Goal: Task Accomplishment & Management: Complete application form

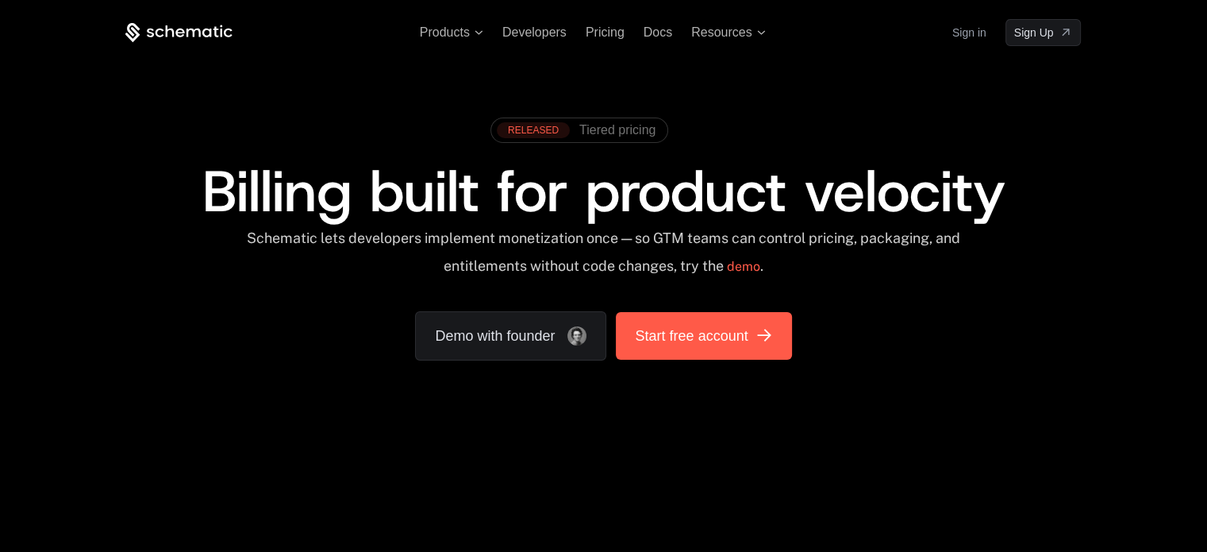
click at [596, 350] on link "Start free account" at bounding box center [703, 336] width 175 height 48
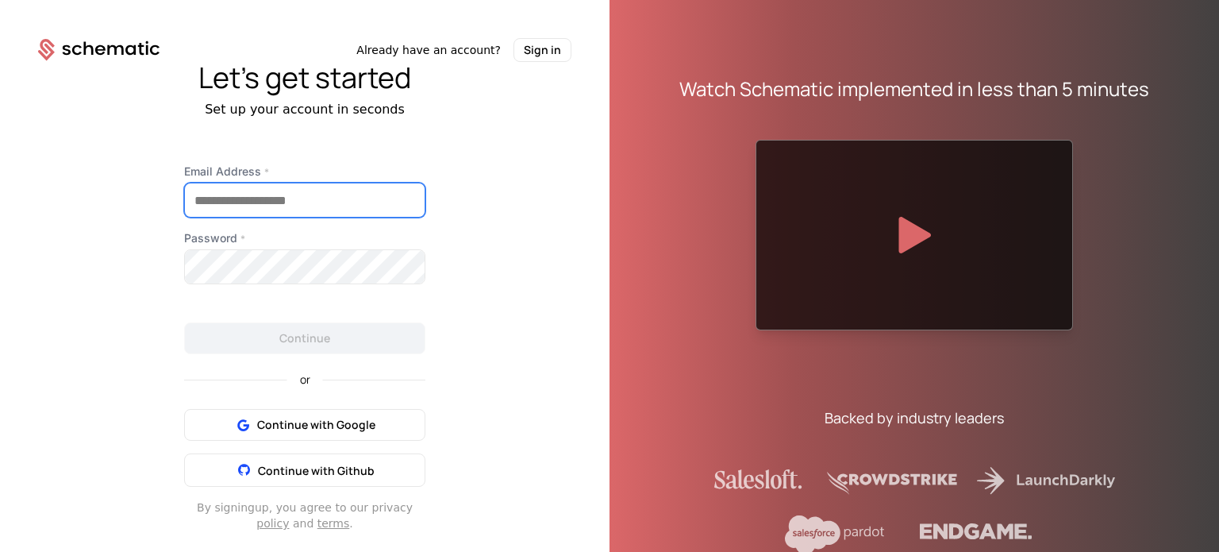
click at [278, 202] on input "Email Address *" at bounding box center [305, 199] width 240 height 33
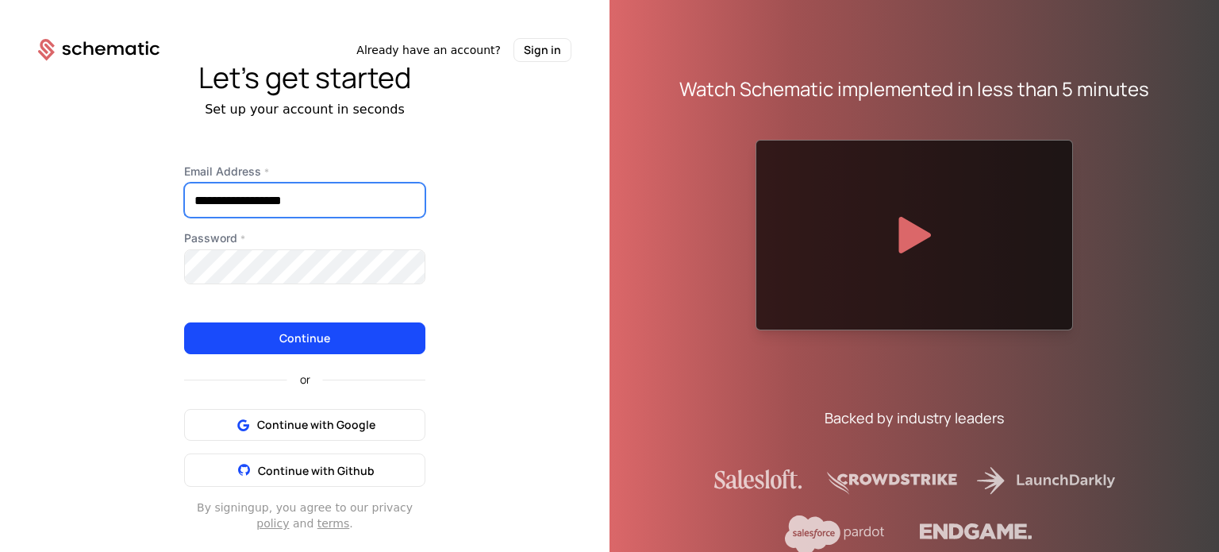
type input "**********"
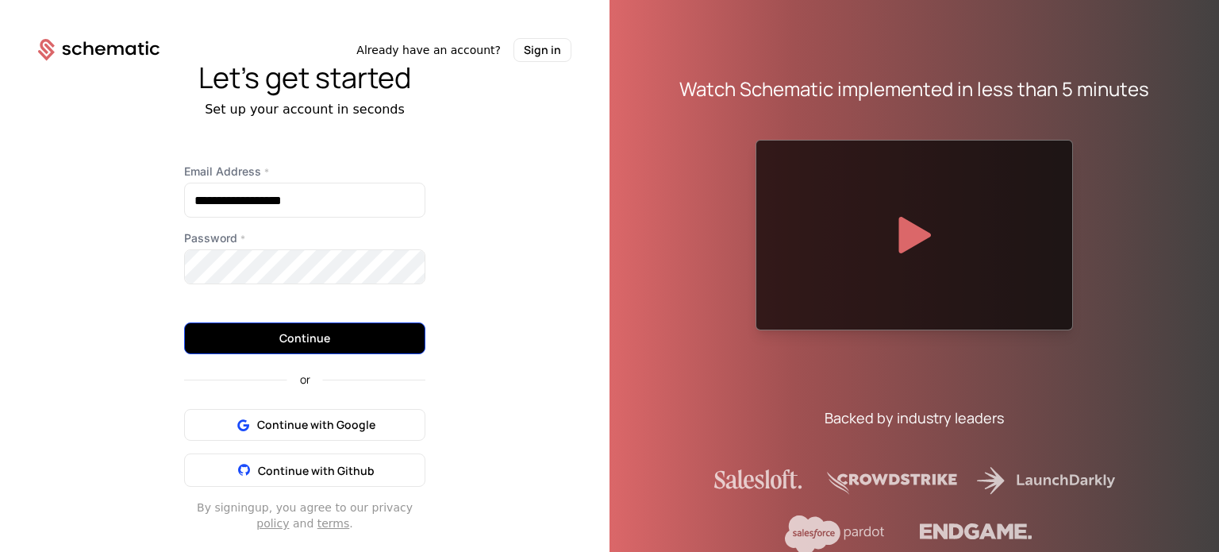
click at [363, 335] on button "Continue" at bounding box center [304, 338] width 241 height 32
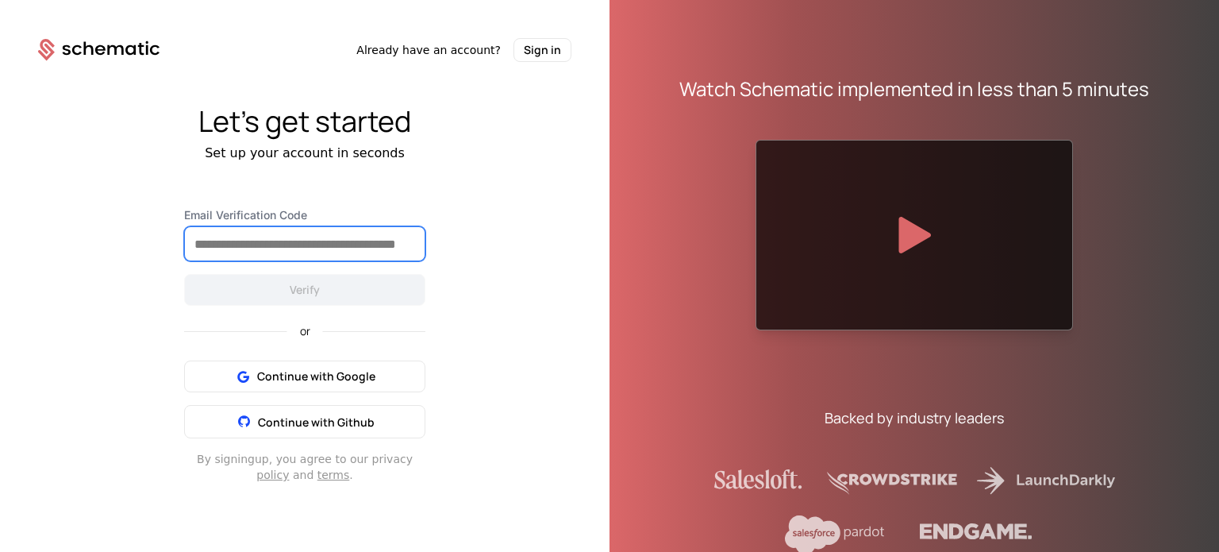
click at [355, 250] on input "Email Verification Code" at bounding box center [305, 243] width 240 height 33
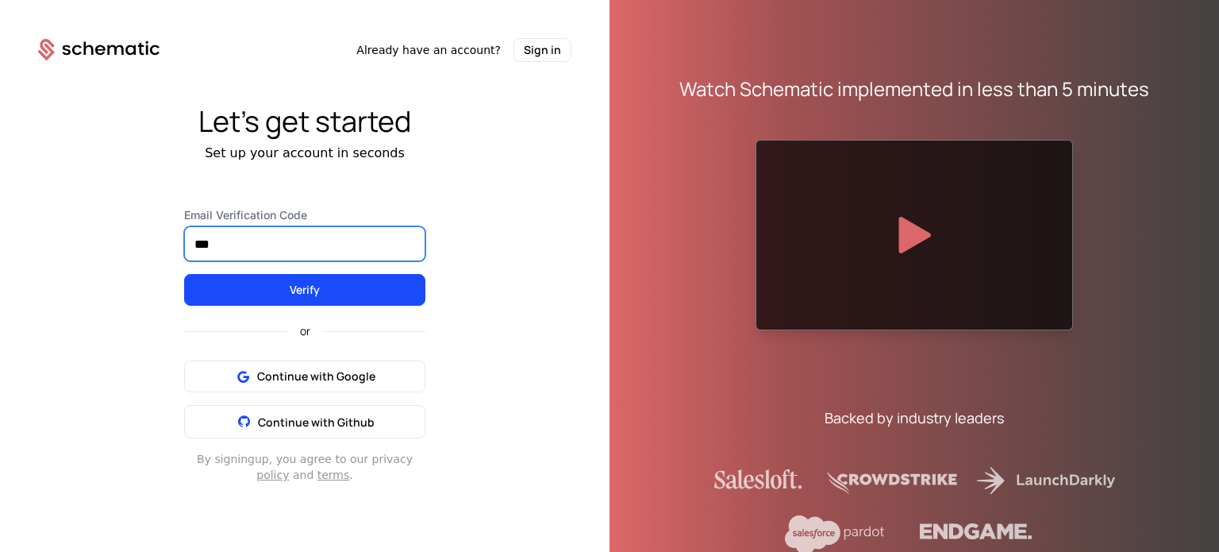
click at [355, 250] on input "***" at bounding box center [305, 243] width 240 height 33
type input "******"
click at [184, 274] on button "Verify" at bounding box center [304, 290] width 241 height 32
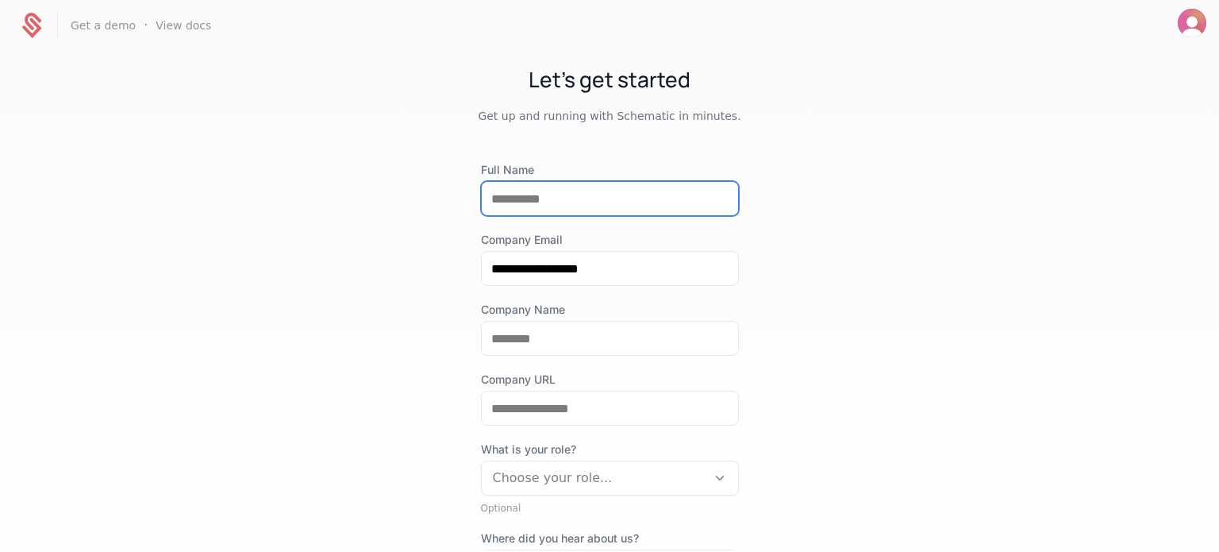
click at [530, 196] on input "Full Name" at bounding box center [610, 198] width 256 height 33
type input "******"
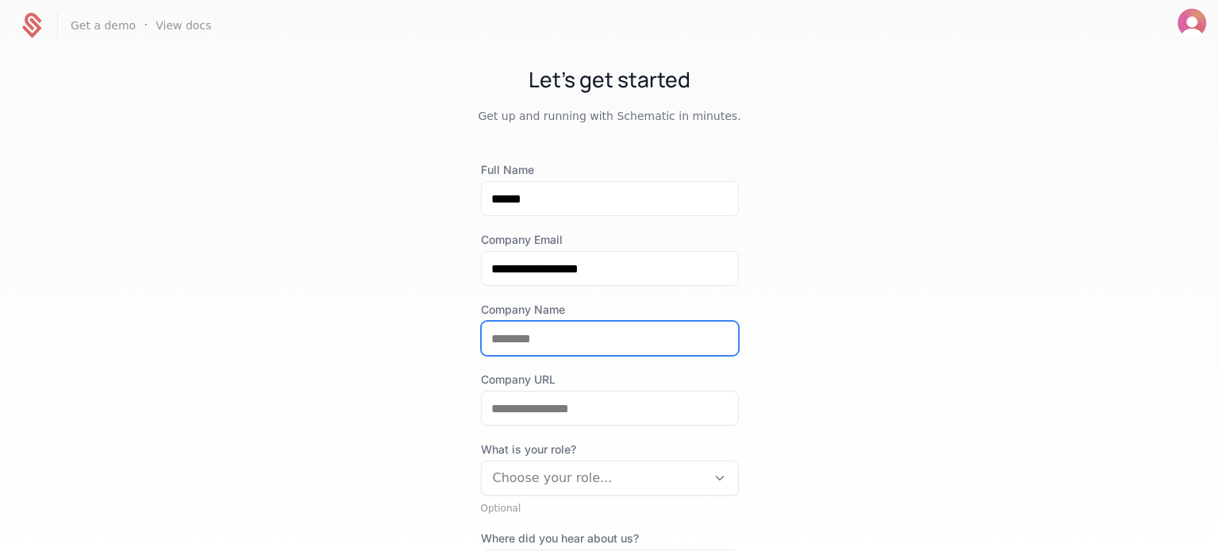
click at [497, 351] on input "Company Name" at bounding box center [610, 337] width 256 height 33
type input "********"
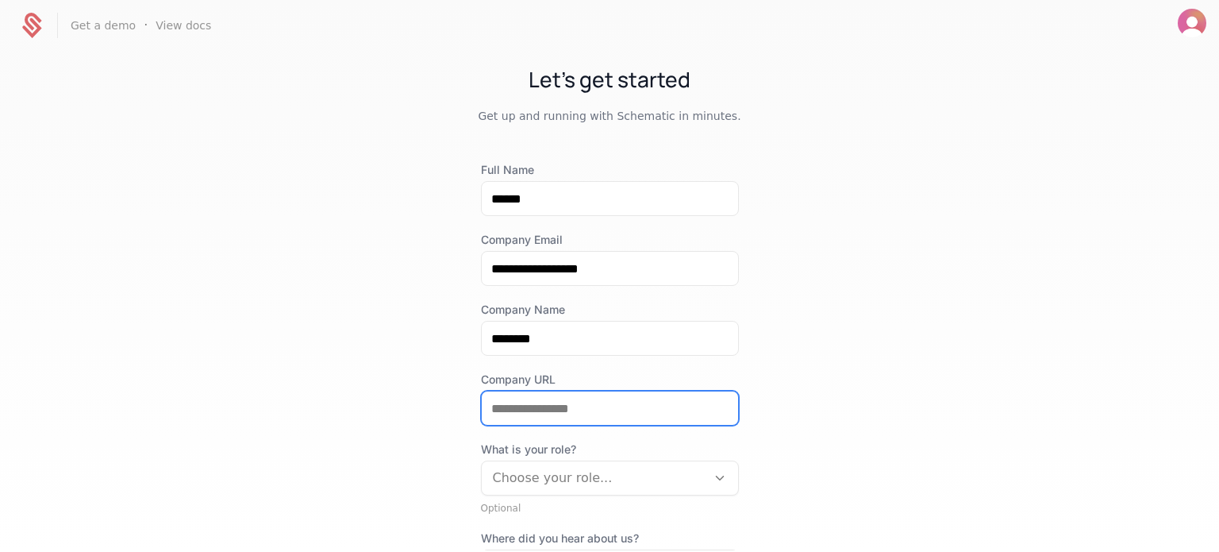
click at [508, 409] on input "Company URL" at bounding box center [610, 407] width 256 height 33
type input "*"
click at [513, 475] on div "What is your role? Choose your role..." at bounding box center [610, 468] width 258 height 54
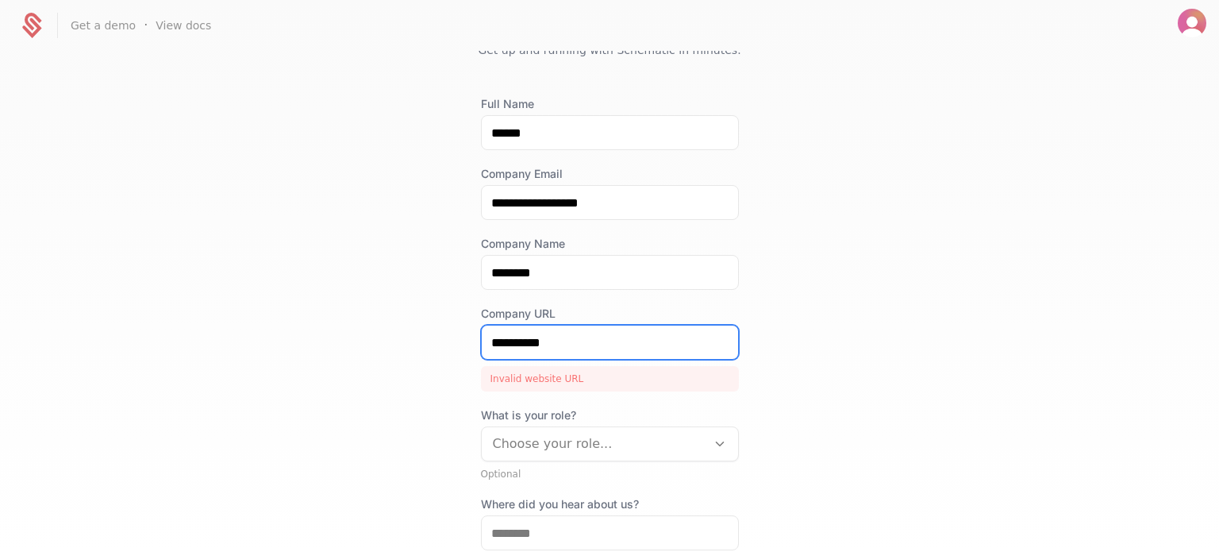
drag, startPoint x: 567, startPoint y: 336, endPoint x: 381, endPoint y: 319, distance: 186.4
click at [381, 319] on div "**********" at bounding box center [609, 300] width 1219 height 499
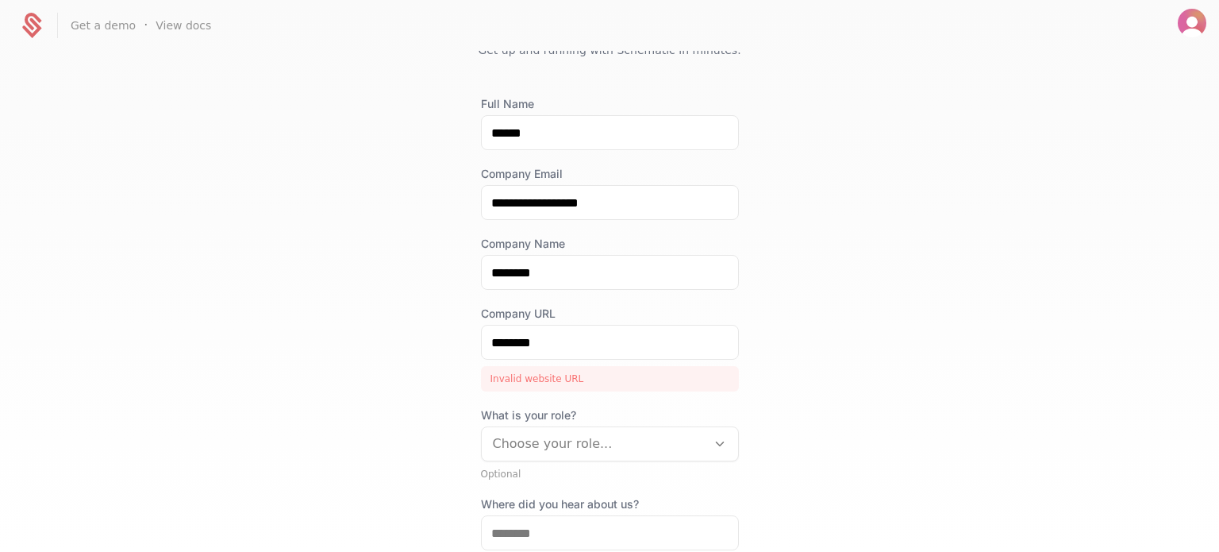
click at [381, 319] on div "**********" at bounding box center [609, 300] width 1219 height 499
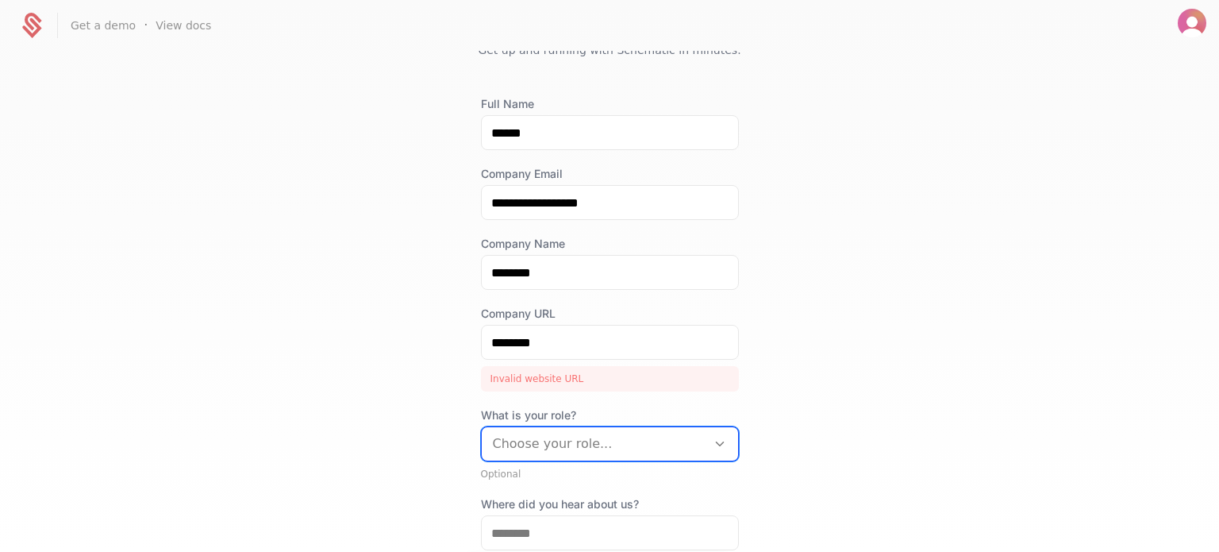
click at [559, 437] on div at bounding box center [594, 444] width 202 height 22
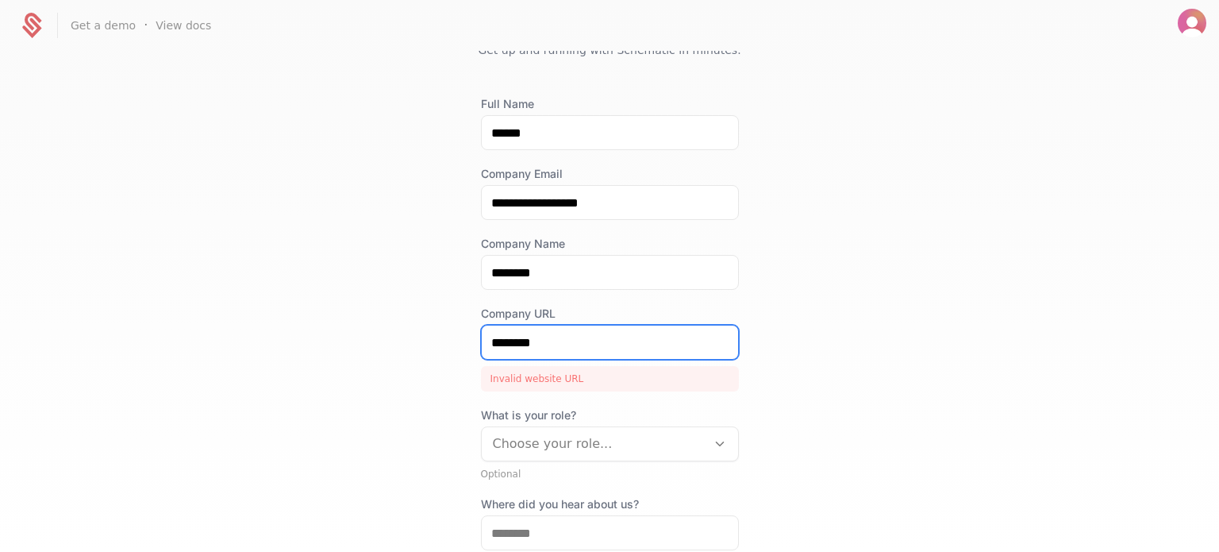
click at [482, 348] on input "********" at bounding box center [610, 341] width 256 height 33
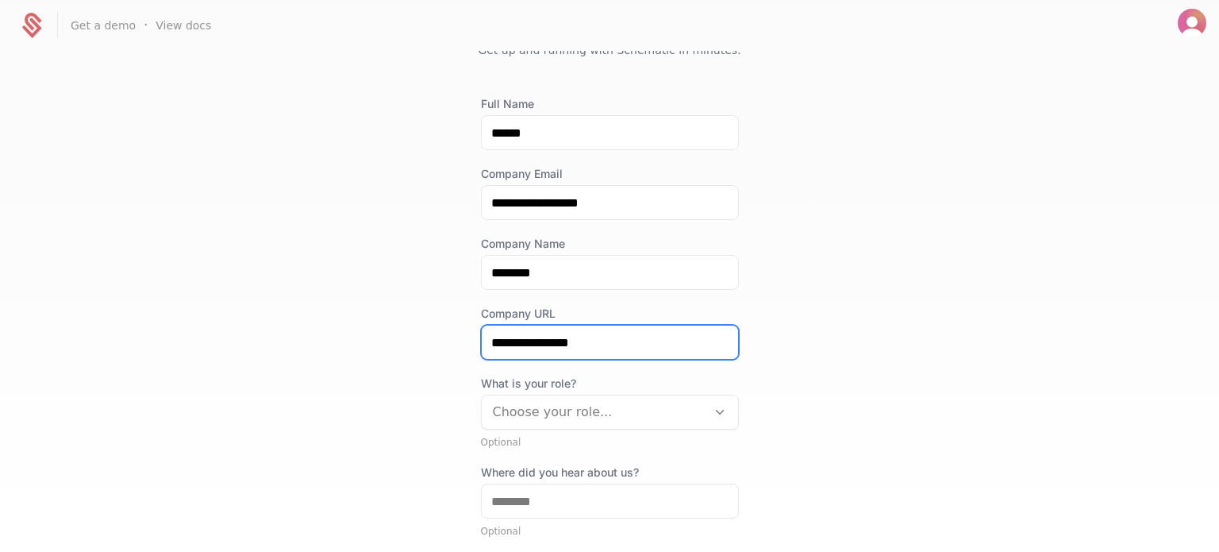
type input "**********"
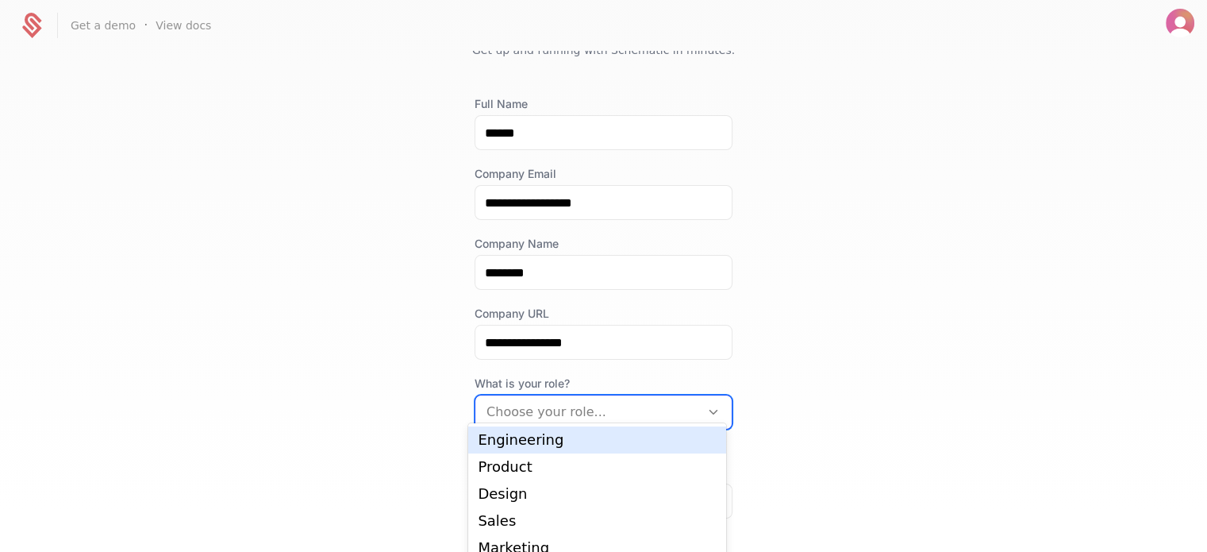
click at [566, 410] on div at bounding box center [587, 412] width 202 height 22
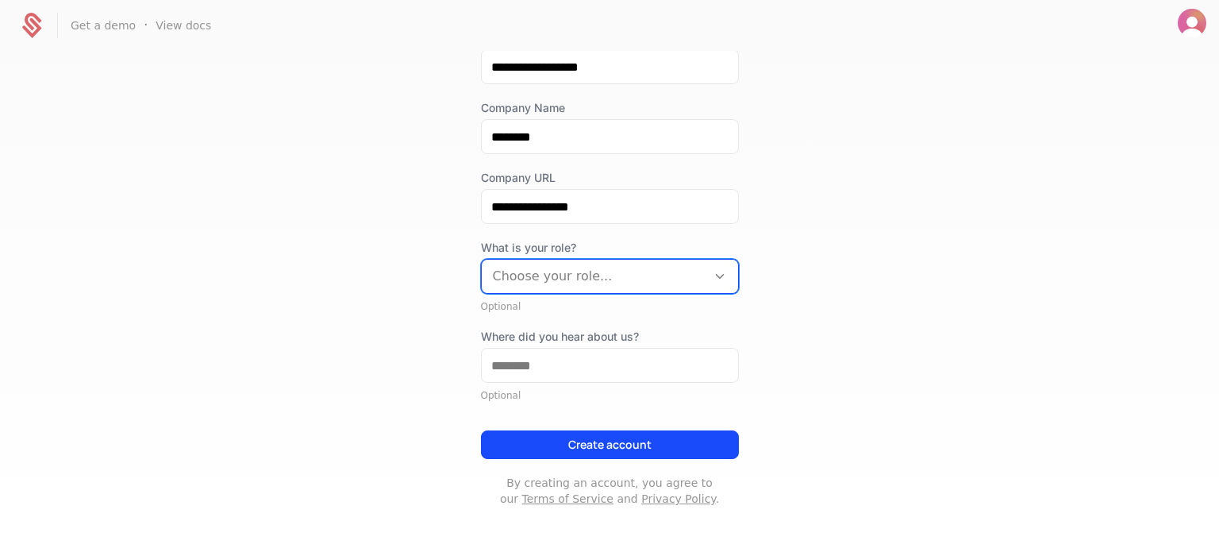
click at [540, 276] on div at bounding box center [594, 276] width 202 height 22
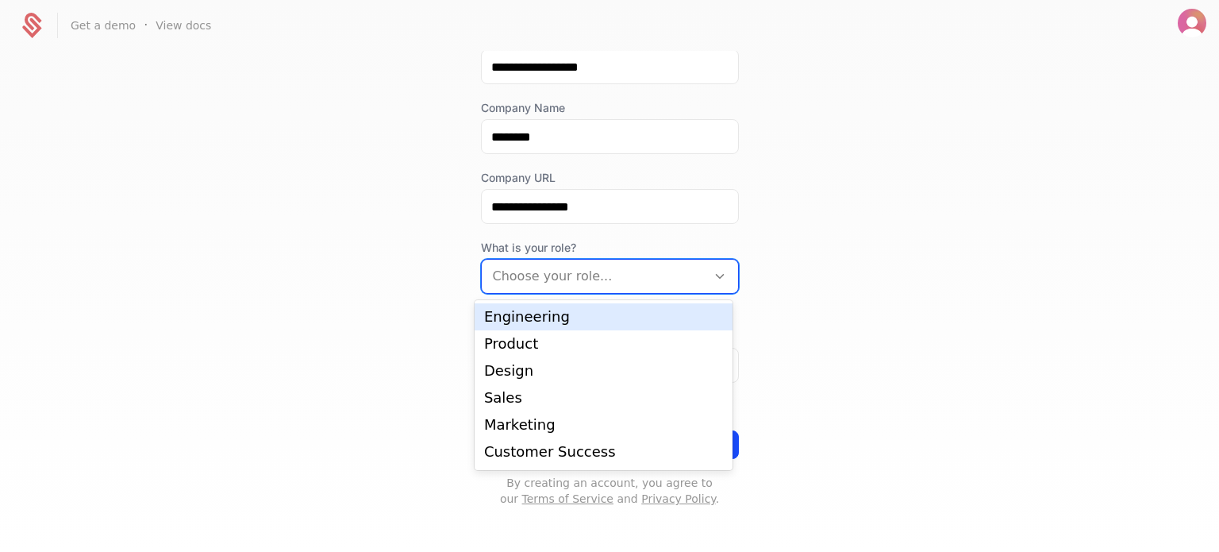
click at [535, 324] on div "Engineering" at bounding box center [603, 316] width 239 height 14
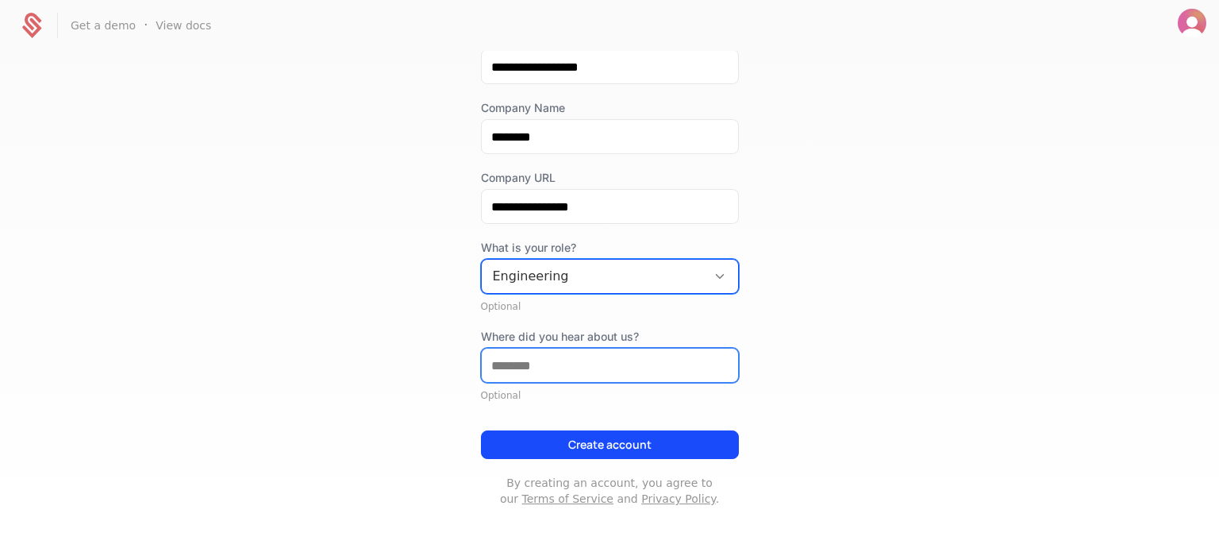
click at [514, 378] on input "Where did you hear about us?" at bounding box center [610, 364] width 256 height 33
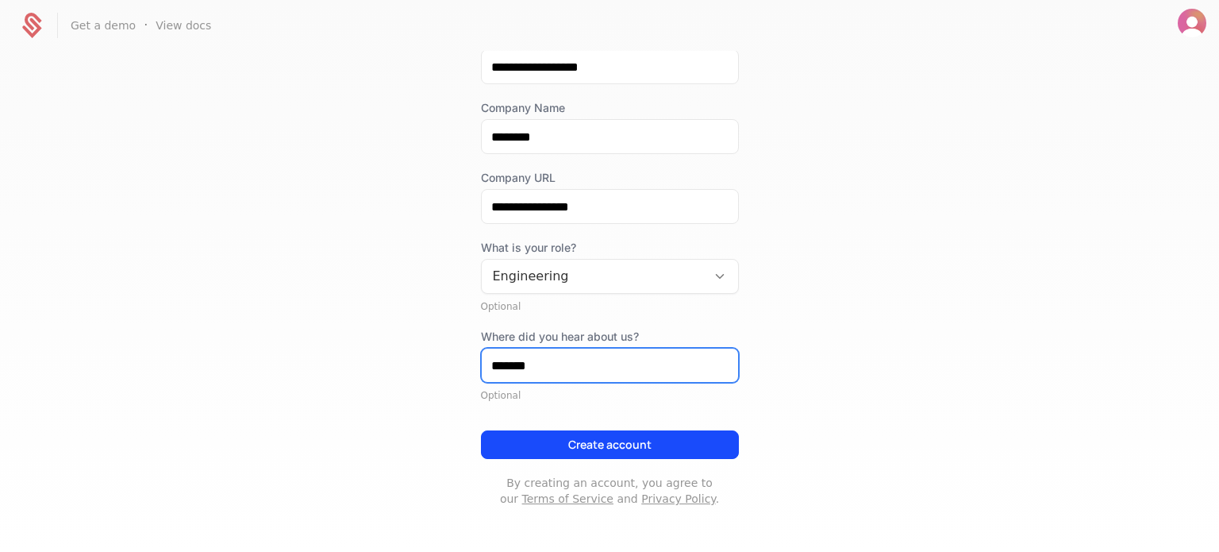
type input "*******"
click at [481, 430] on button "Create account" at bounding box center [610, 444] width 258 height 29
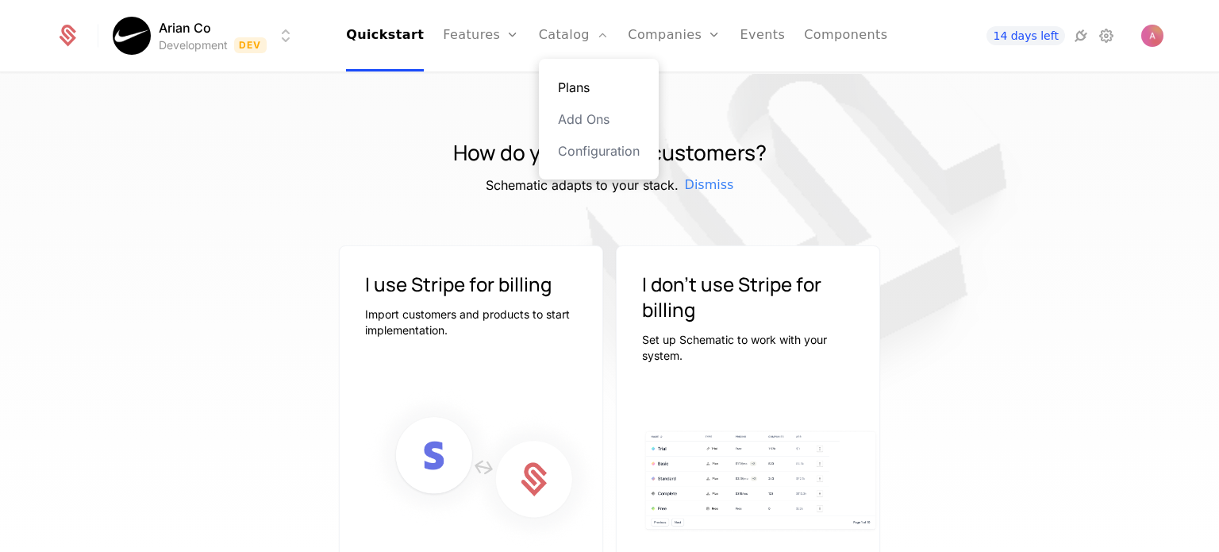
click at [563, 79] on link "Plans" at bounding box center [599, 87] width 82 height 19
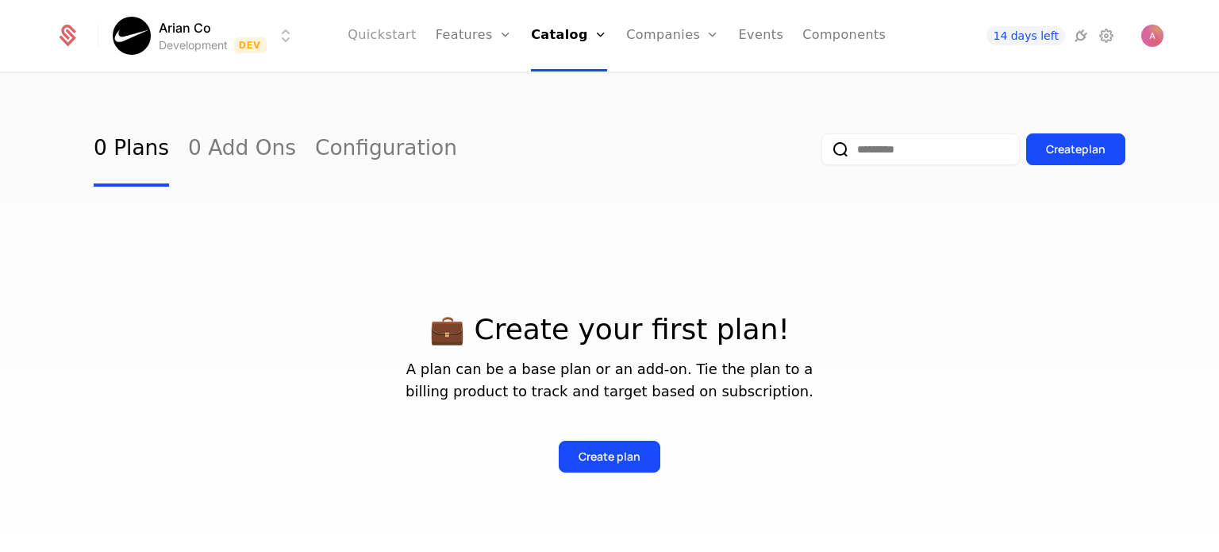
click at [391, 43] on link "Quickstart" at bounding box center [382, 35] width 69 height 71
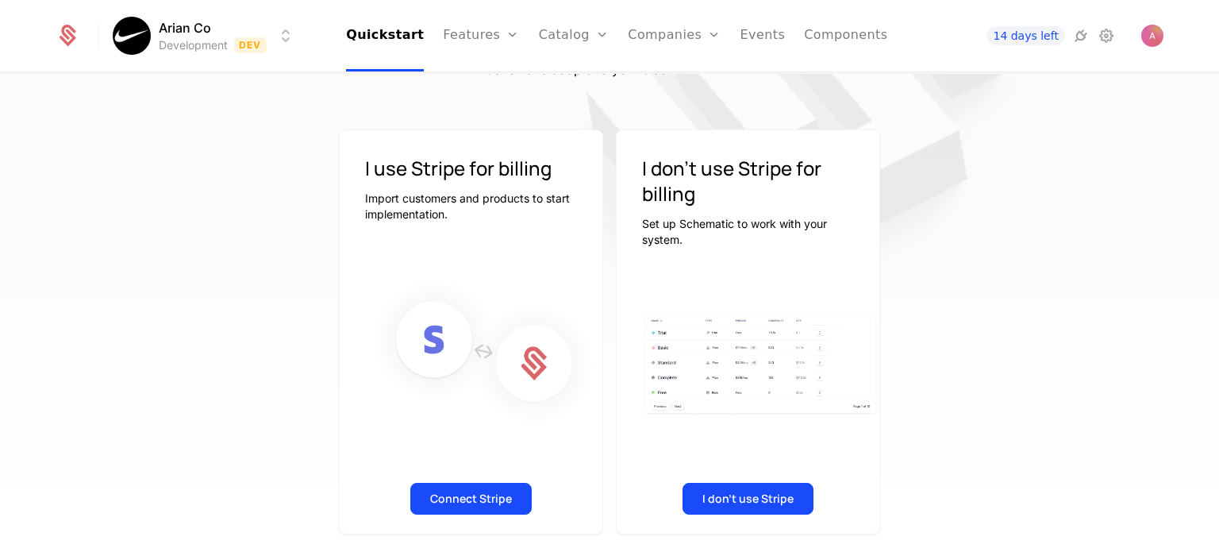
scroll to position [125, 0]
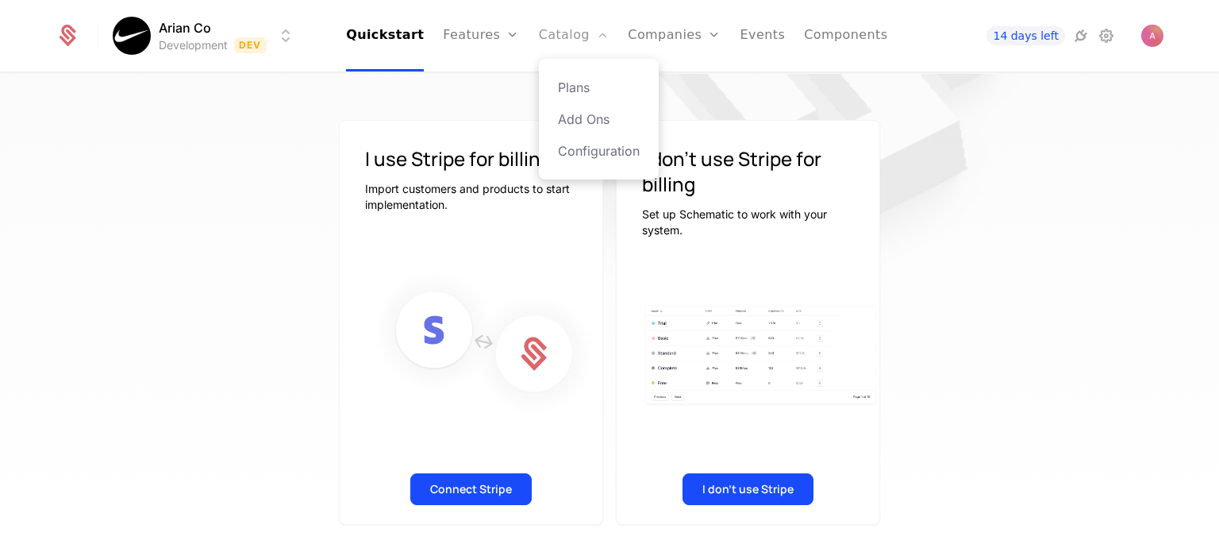
click at [556, 43] on link "Catalog" at bounding box center [574, 35] width 71 height 71
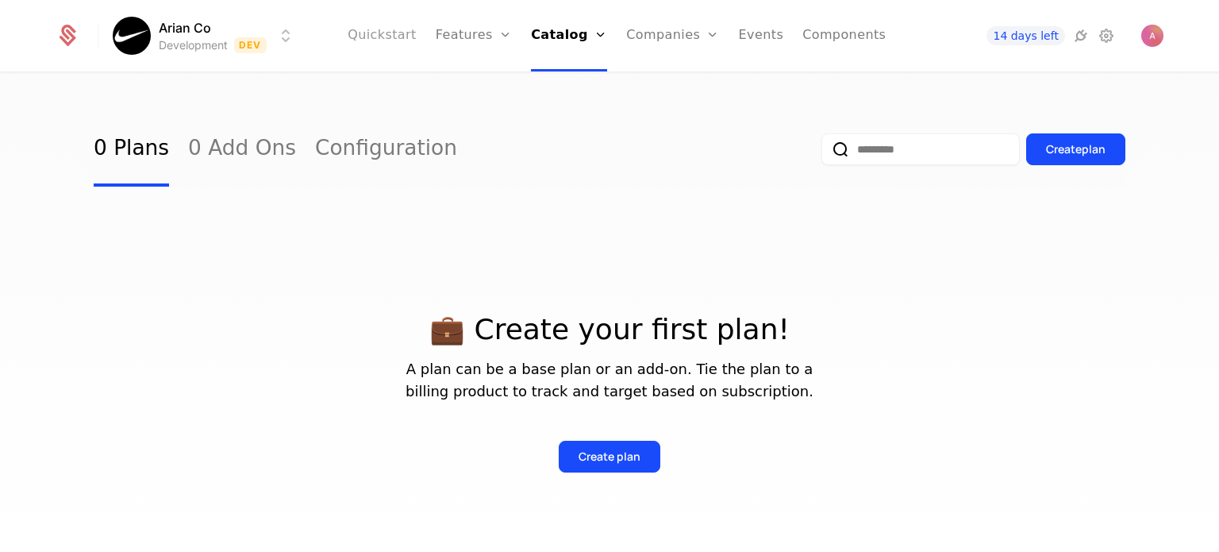
click at [417, 40] on link "Quickstart" at bounding box center [382, 35] width 69 height 71
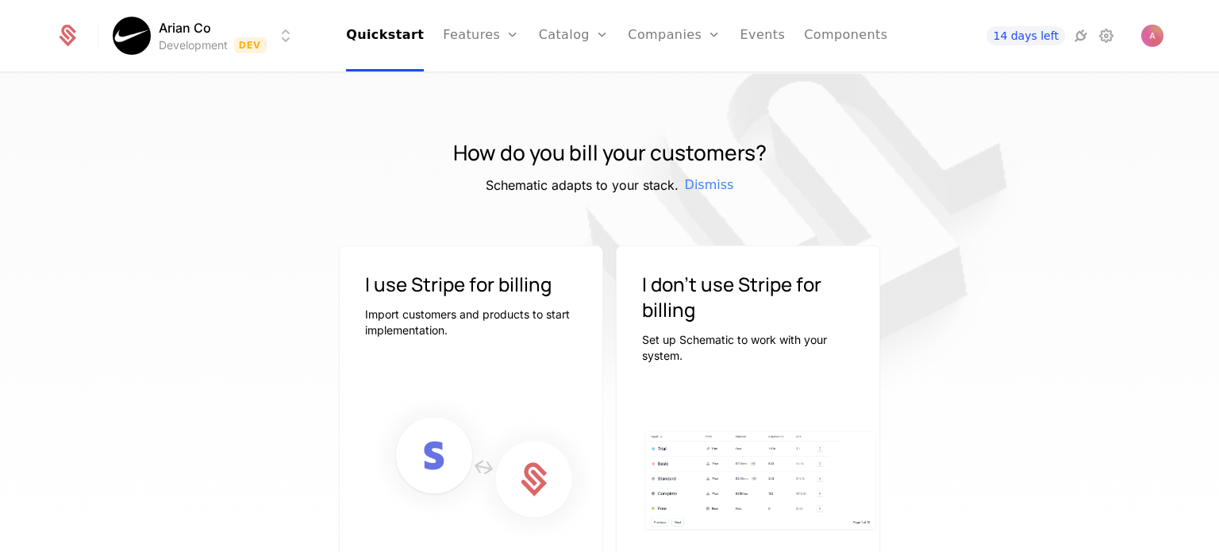
scroll to position [125, 0]
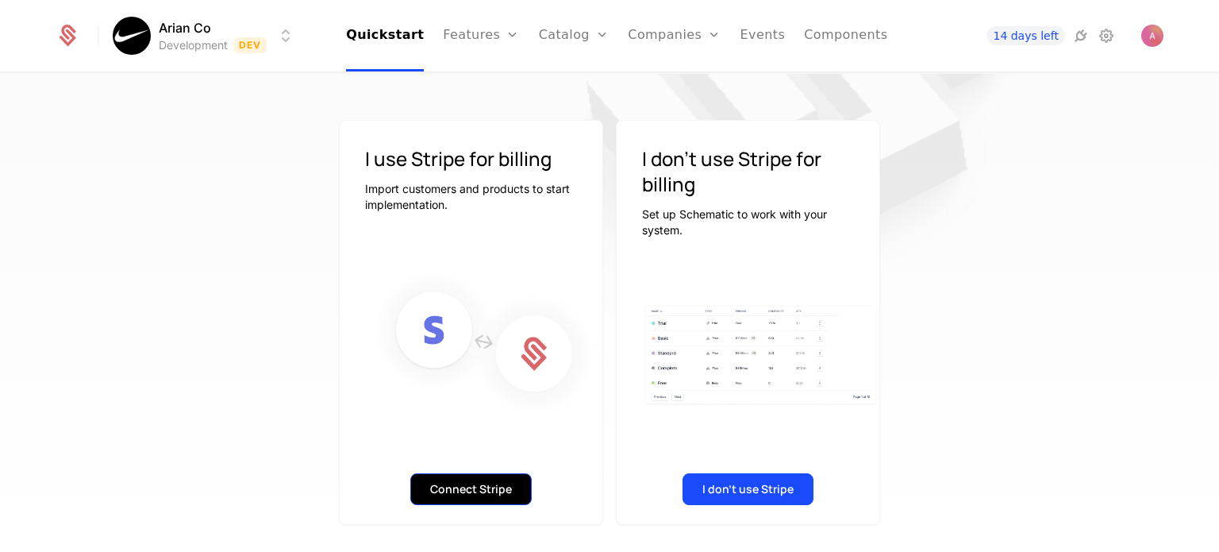
click at [479, 486] on button "Connect Stripe" at bounding box center [470, 489] width 121 height 32
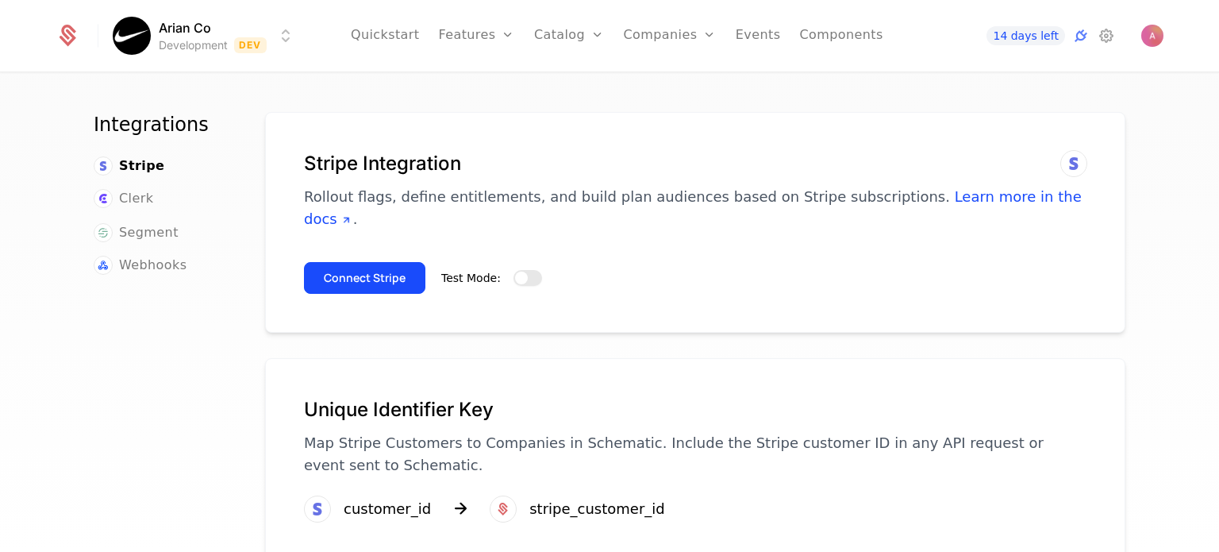
click at [515, 271] on span "button" at bounding box center [521, 277] width 13 height 13
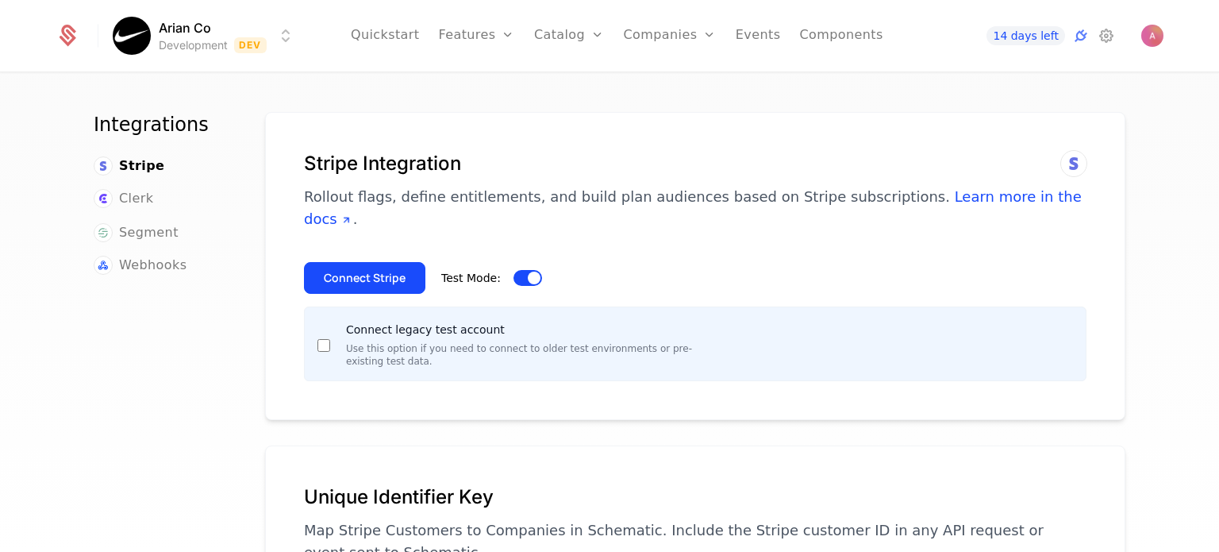
click at [368, 249] on div "Connect Stripe Test Mode:" at bounding box center [695, 271] width 782 height 44
click at [368, 262] on button "Connect Stripe" at bounding box center [364, 278] width 121 height 32
click at [379, 262] on button "Connect Stripe" at bounding box center [364, 278] width 121 height 32
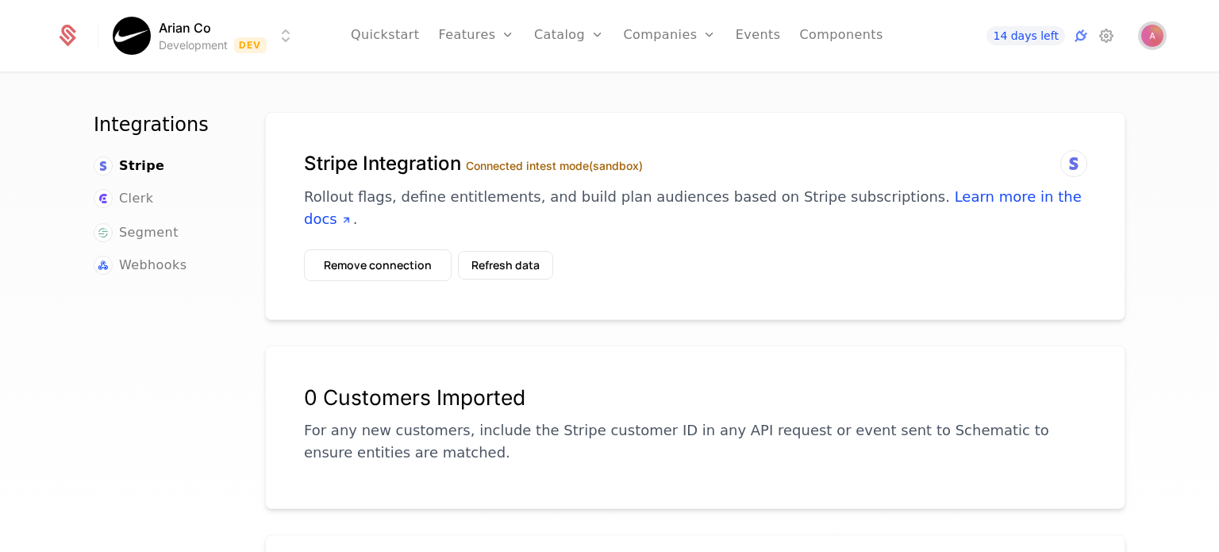
click at [1160, 35] on img "Open user button" at bounding box center [1152, 36] width 22 height 22
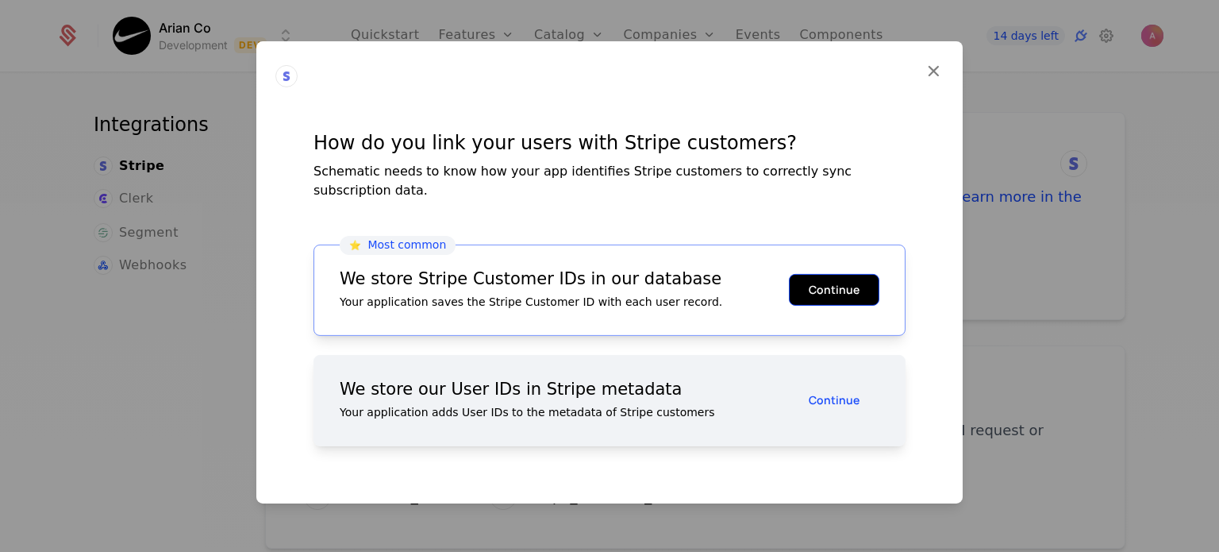
click at [828, 285] on button "Continue" at bounding box center [834, 290] width 90 height 32
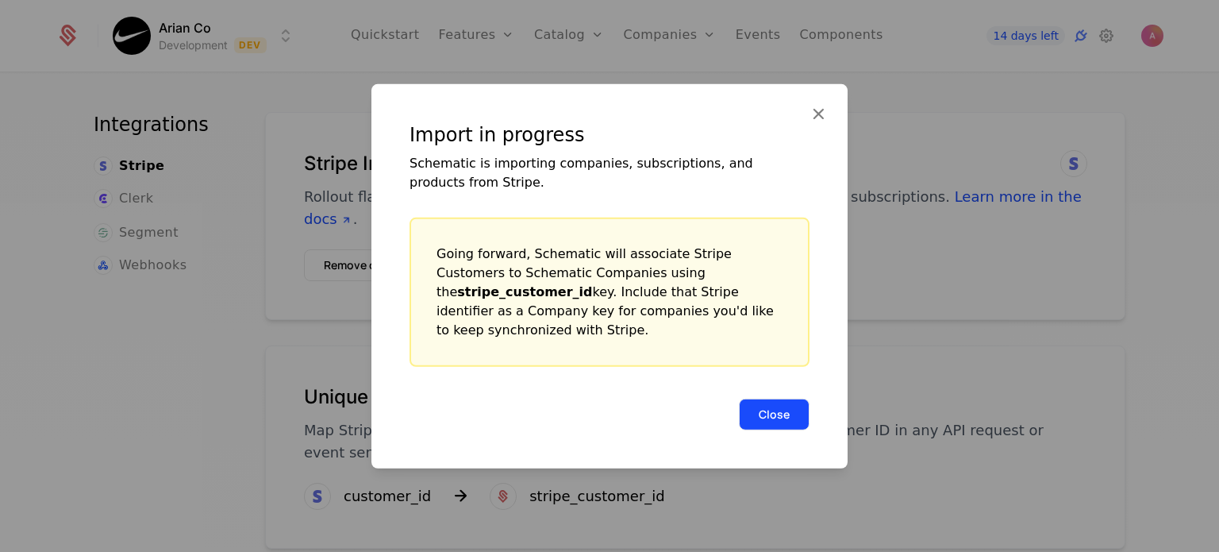
click at [794, 414] on button "Close" at bounding box center [774, 414] width 71 height 32
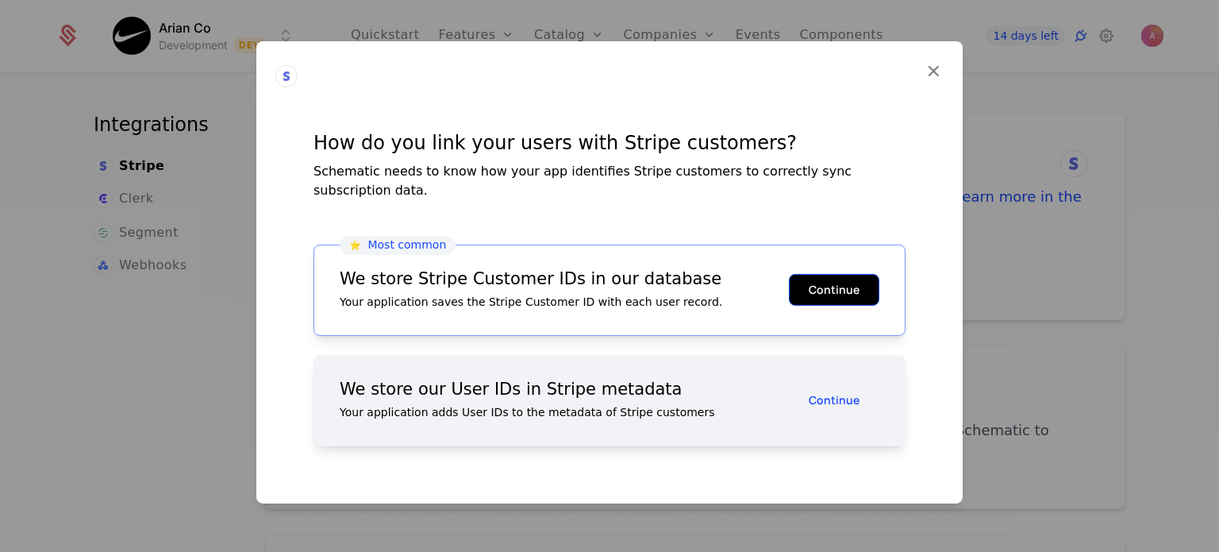
click at [832, 274] on button "Continue" at bounding box center [834, 290] width 90 height 32
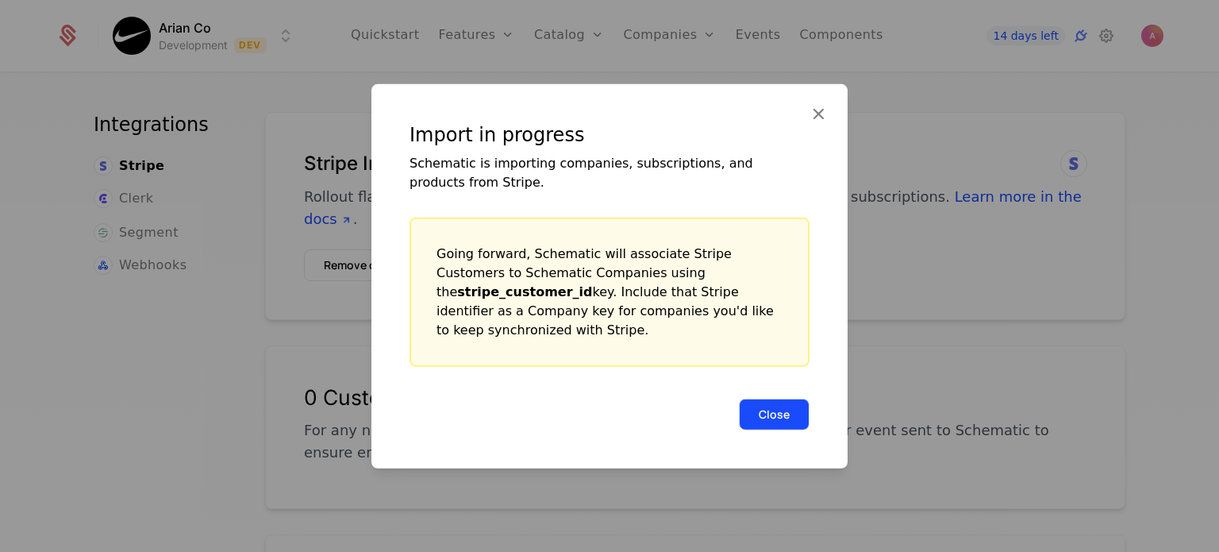
click at [755, 398] on button "Close" at bounding box center [774, 414] width 71 height 32
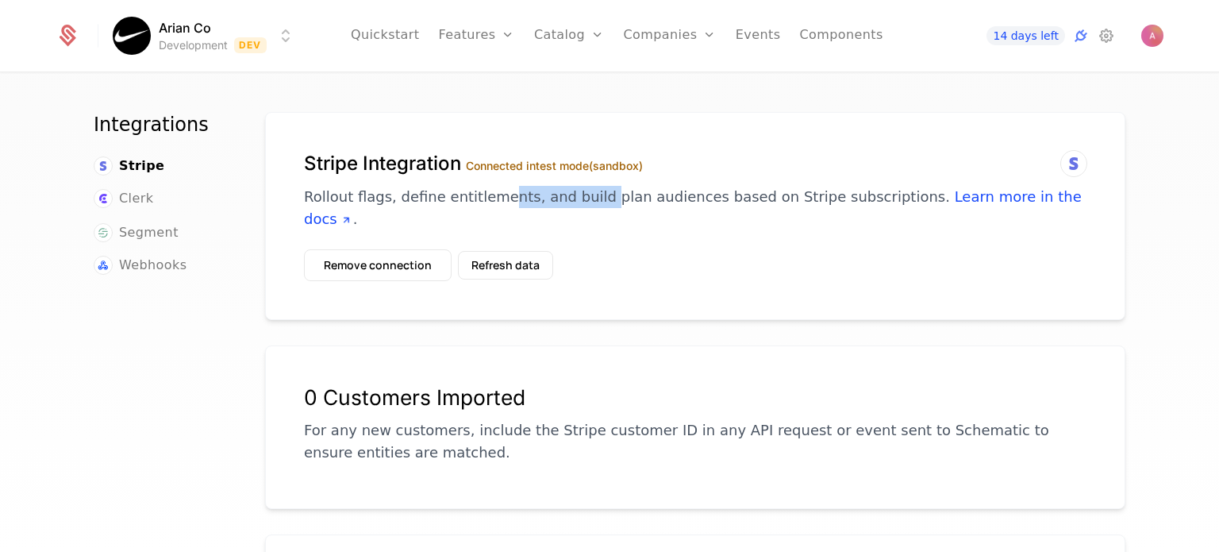
drag, startPoint x: 482, startPoint y: 188, endPoint x: 597, endPoint y: 209, distance: 116.1
click at [597, 209] on div "Stripe Integration Connected in test mode (sandbox) Rollout flags, define entit…" at bounding box center [695, 200] width 782 height 98
drag, startPoint x: 597, startPoint y: 209, endPoint x: 496, endPoint y: 199, distance: 101.2
click at [496, 199] on div "Stripe Integration Connected in test mode (sandbox) Rollout flags, define entit…" at bounding box center [695, 200] width 782 height 98
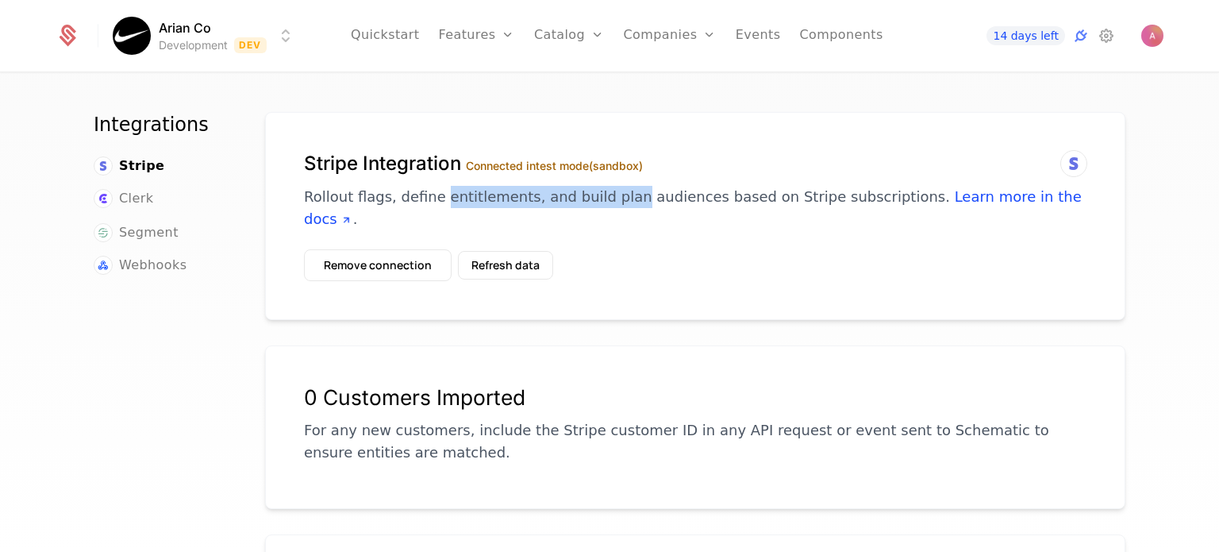
click at [496, 199] on p "Rollout flags, define entitlements, and build plan audiences based on Stripe su…" at bounding box center [695, 208] width 782 height 44
click at [133, 186] on ul "Stripe Clerk Segment Webhooks" at bounding box center [160, 215] width 133 height 119
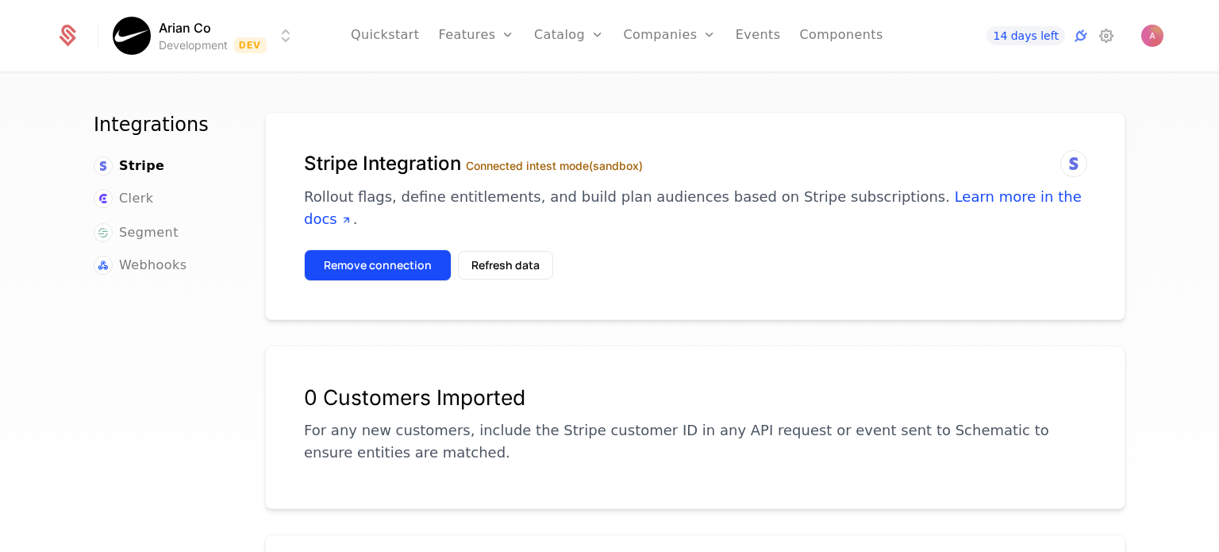
click at [392, 249] on button "Remove connection" at bounding box center [378, 265] width 148 height 32
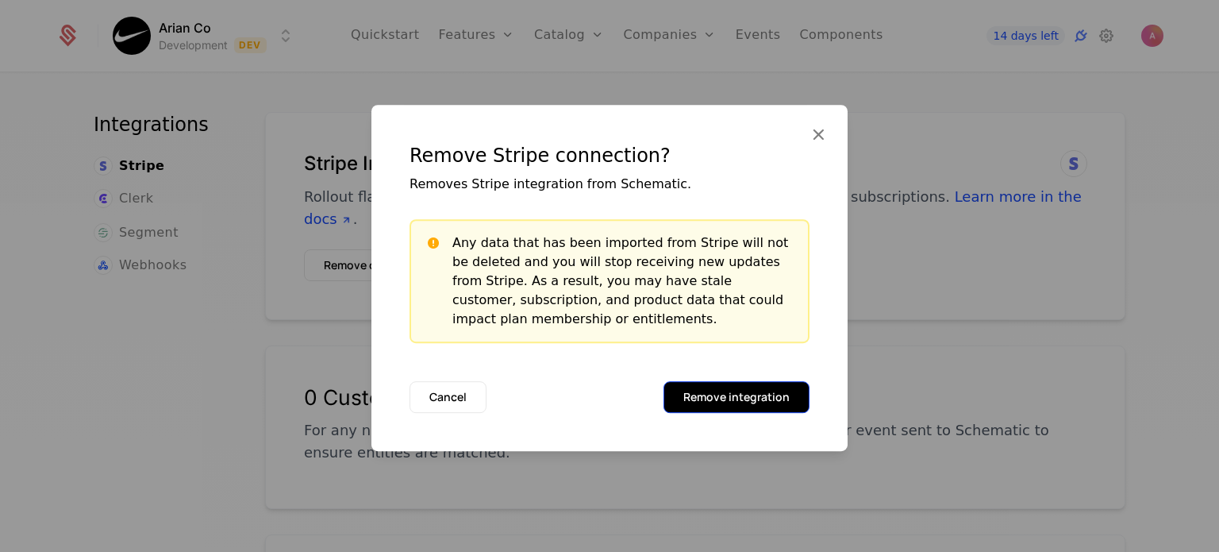
click at [748, 406] on button "Remove integration" at bounding box center [736, 397] width 146 height 32
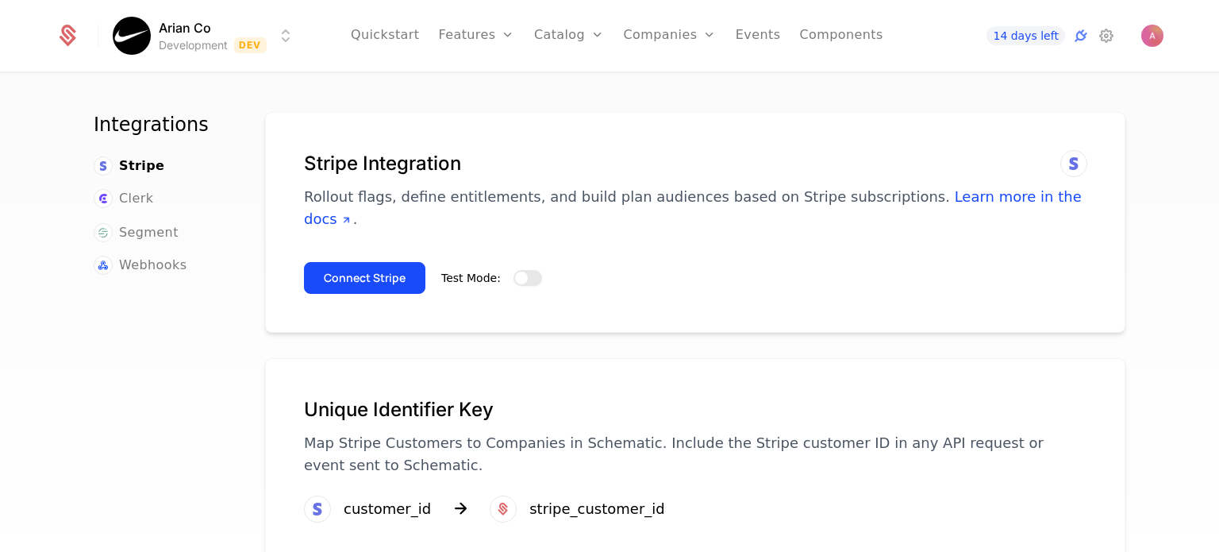
click at [528, 270] on button "Test Mode:" at bounding box center [527, 278] width 29 height 16
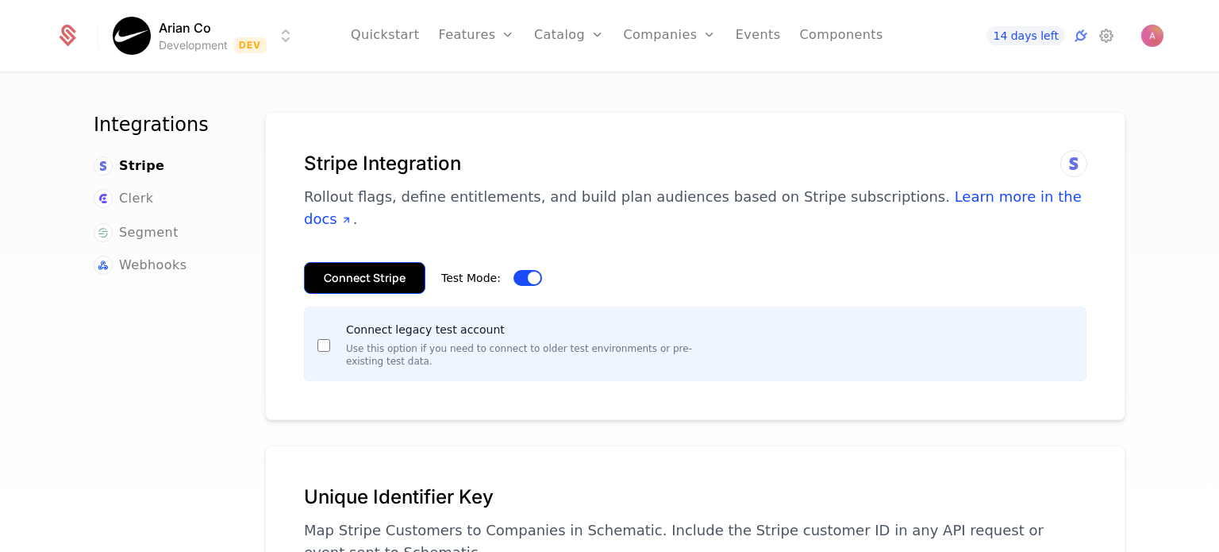
click at [328, 262] on button "Connect Stripe" at bounding box center [364, 278] width 121 height 32
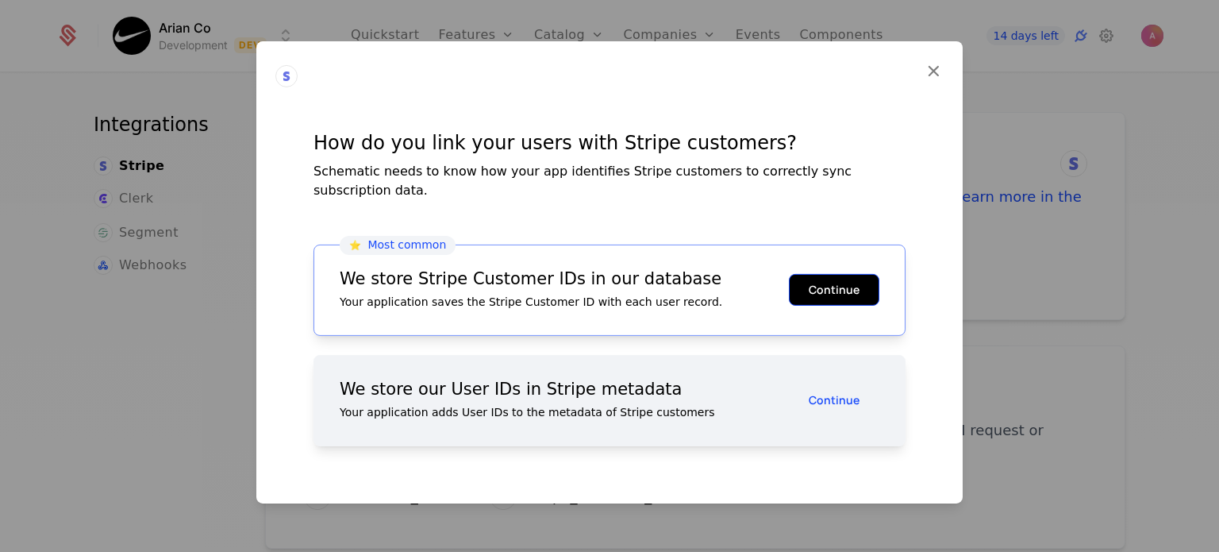
click at [838, 288] on button "Continue" at bounding box center [834, 290] width 90 height 32
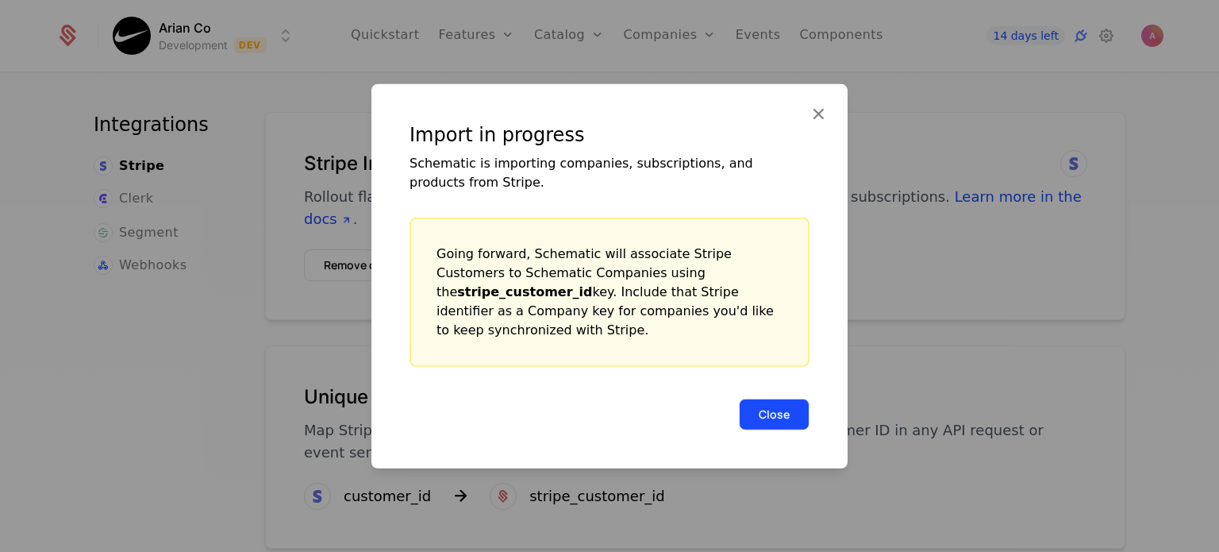
click at [775, 398] on button "Close" at bounding box center [774, 414] width 71 height 32
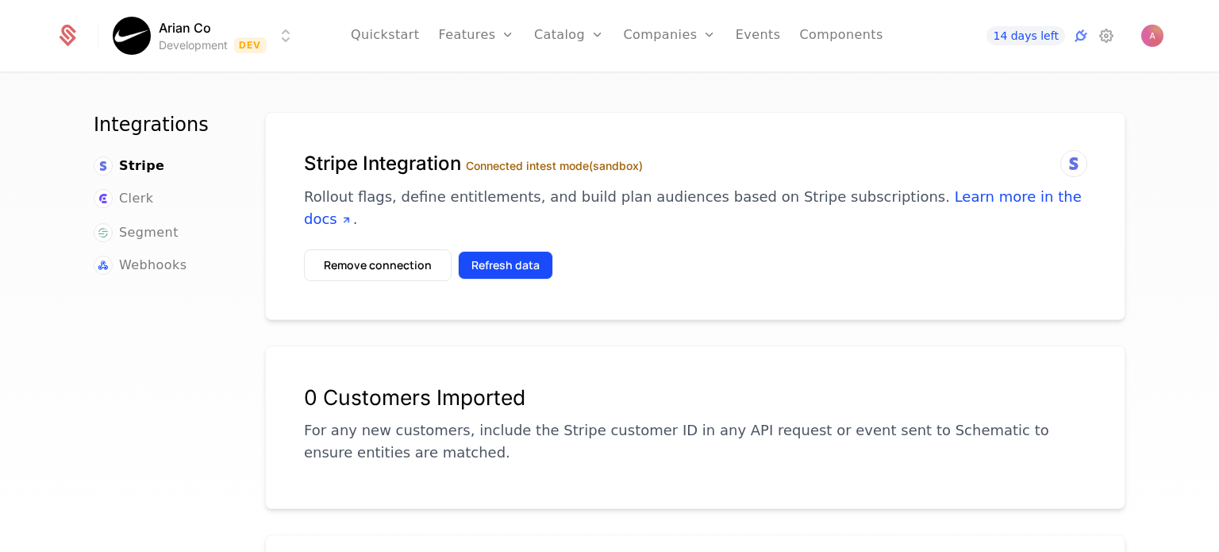
click at [505, 251] on button "Refresh data" at bounding box center [505, 265] width 95 height 29
click at [505, 252] on button "Refresh data" at bounding box center [505, 265] width 95 height 29
click at [490, 252] on button "Refresh data" at bounding box center [505, 265] width 95 height 29
click at [486, 252] on button "Refresh data" at bounding box center [505, 265] width 95 height 29
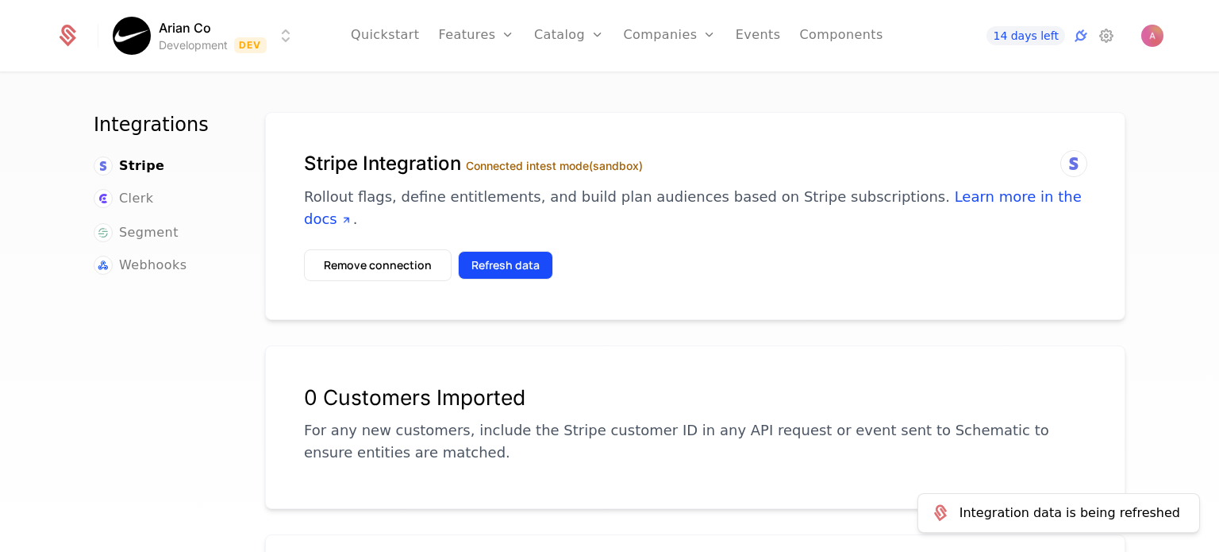
click at [486, 252] on button "Refresh data" at bounding box center [505, 265] width 95 height 29
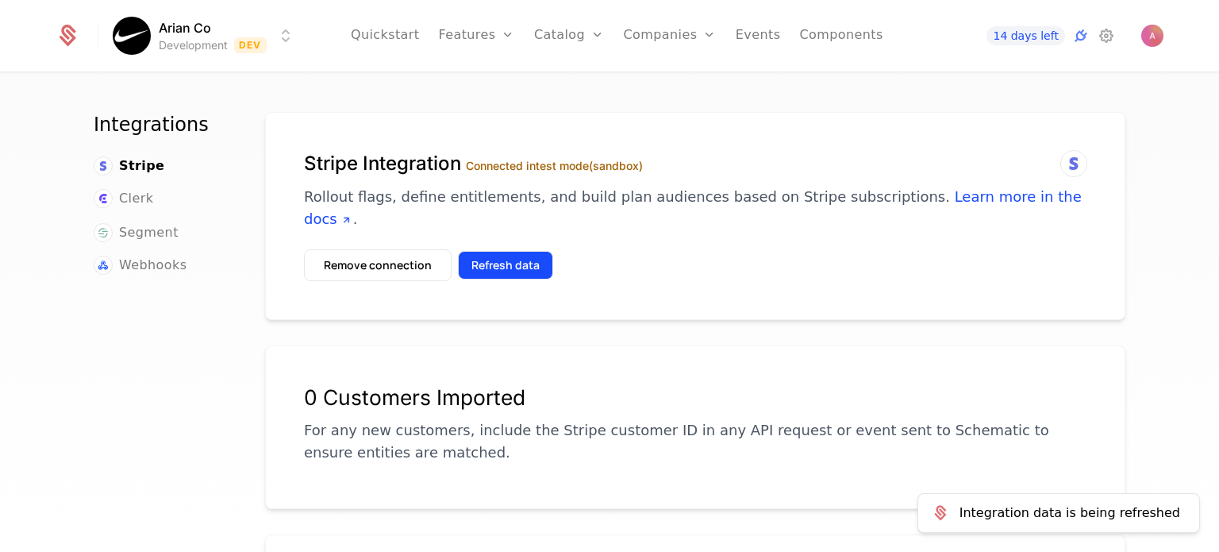
click at [486, 252] on button "Refresh data" at bounding box center [505, 265] width 95 height 29
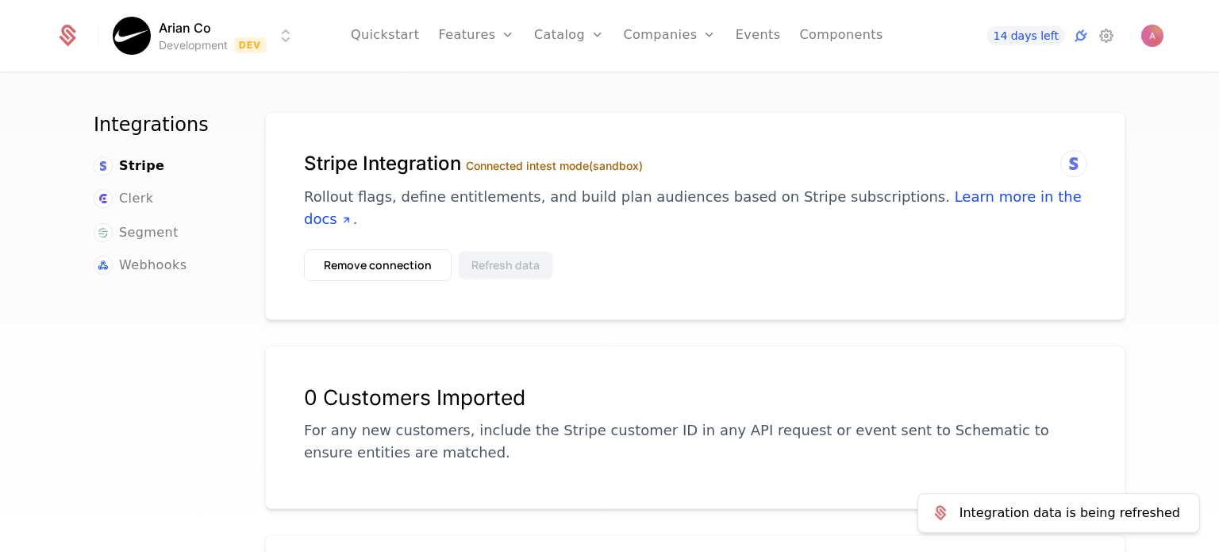
click at [486, 252] on button "Refresh data" at bounding box center [505, 265] width 95 height 29
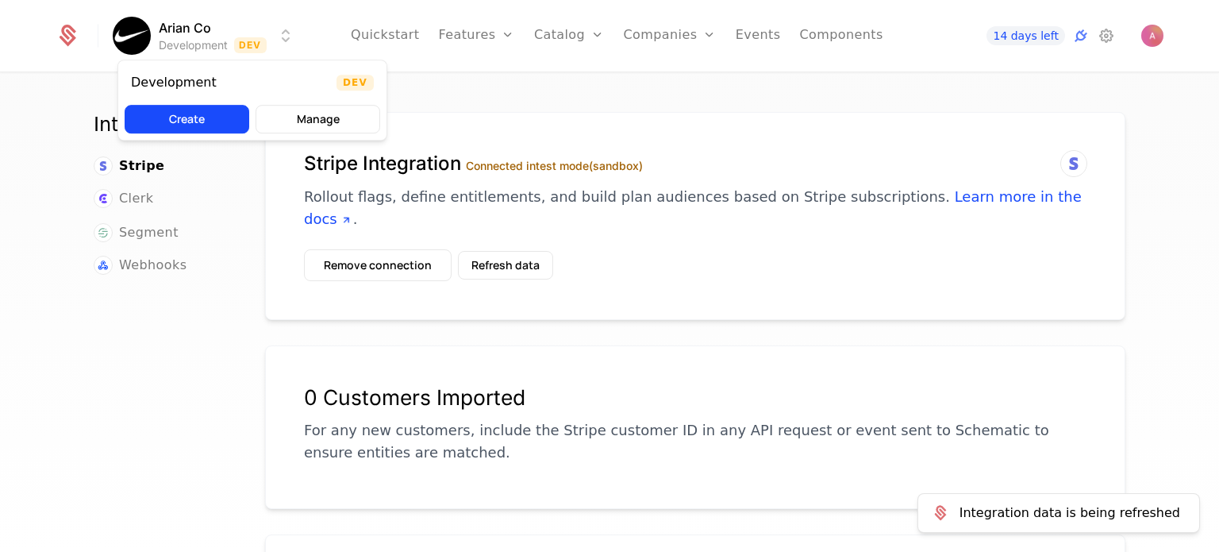
click at [260, 49] on html "Arian Co Development Dev Quickstart Features Features Flags Catalog Plans Add O…" at bounding box center [609, 276] width 1219 height 552
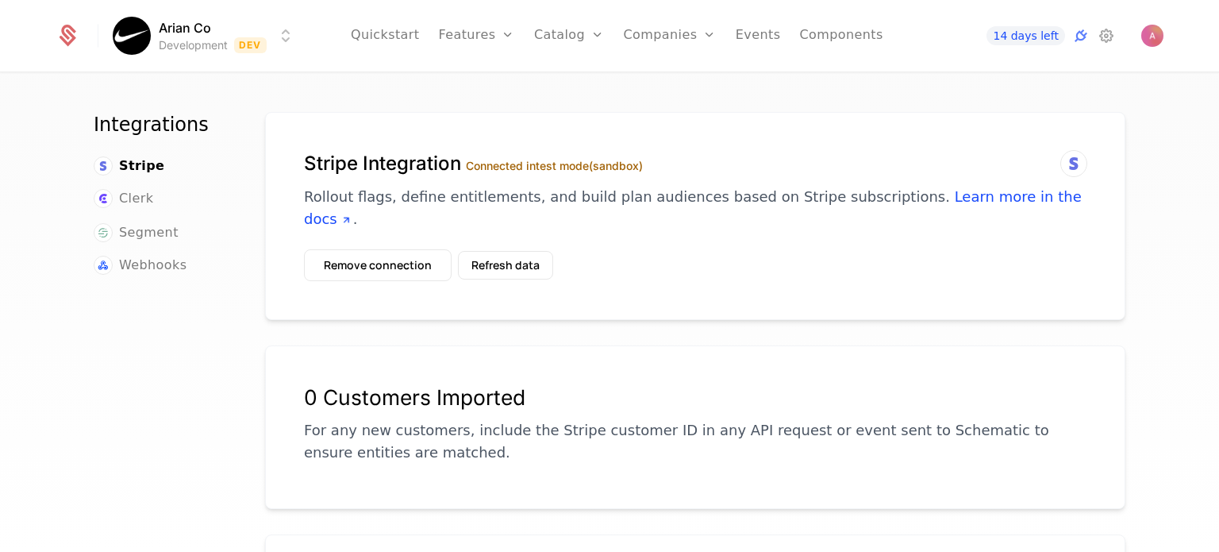
click at [1146, 28] on html "Arian Co Development Dev Quickstart Features Features Flags Catalog Plans Add O…" at bounding box center [609, 276] width 1219 height 552
click at [1147, 33] on img "Open user button" at bounding box center [1152, 36] width 22 height 22
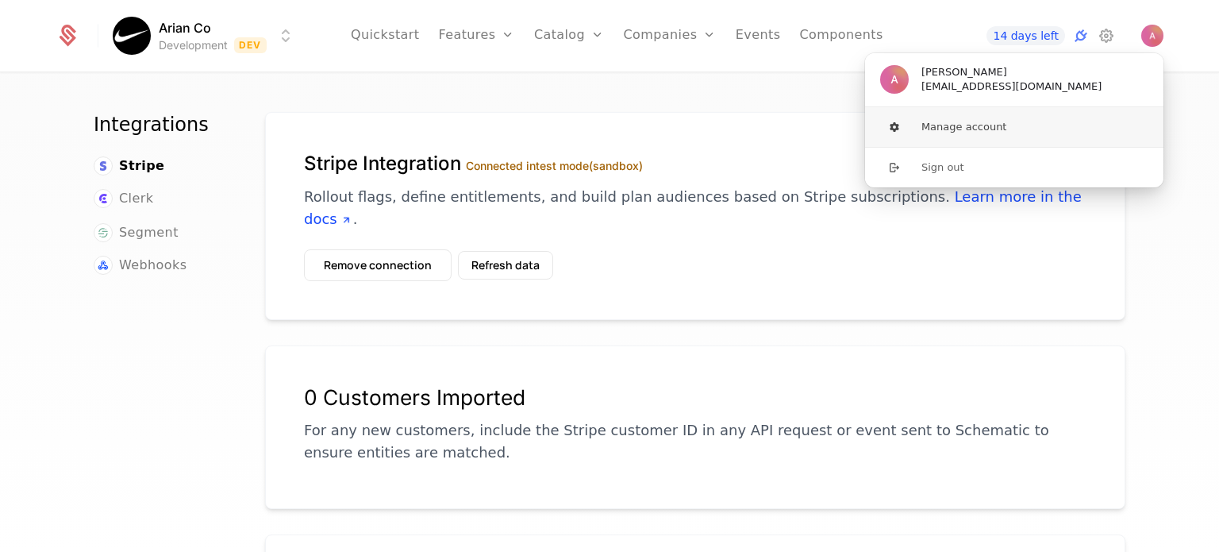
click at [994, 123] on button "Manage account" at bounding box center [1014, 127] width 300 height 40
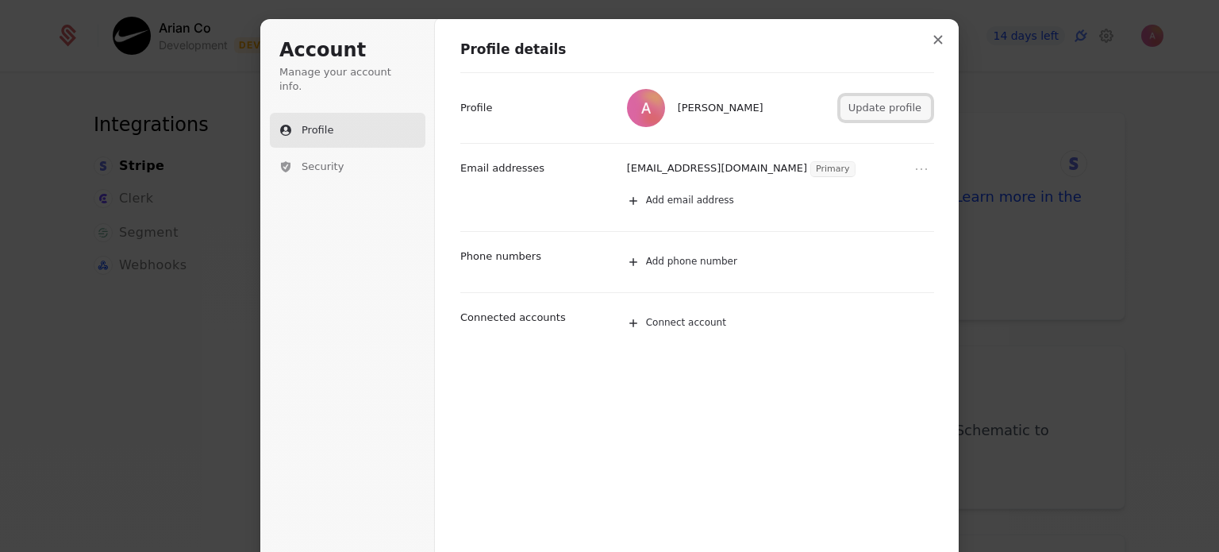
click at [877, 117] on button "Update profile" at bounding box center [885, 108] width 90 height 24
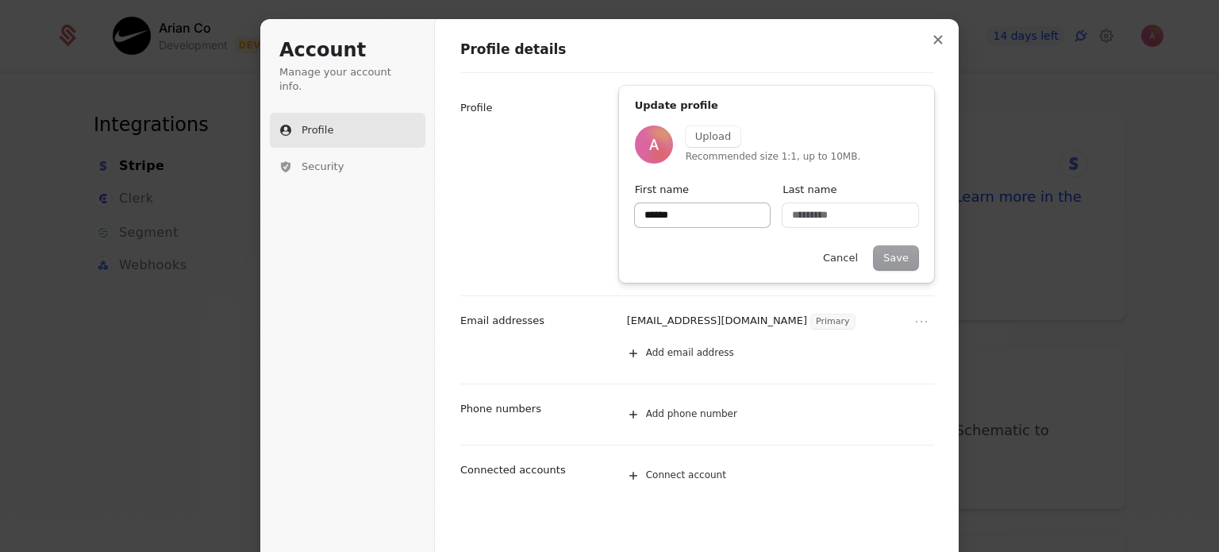
type input "*"
type input "**"
type input "***"
type input "****"
type input "*****"
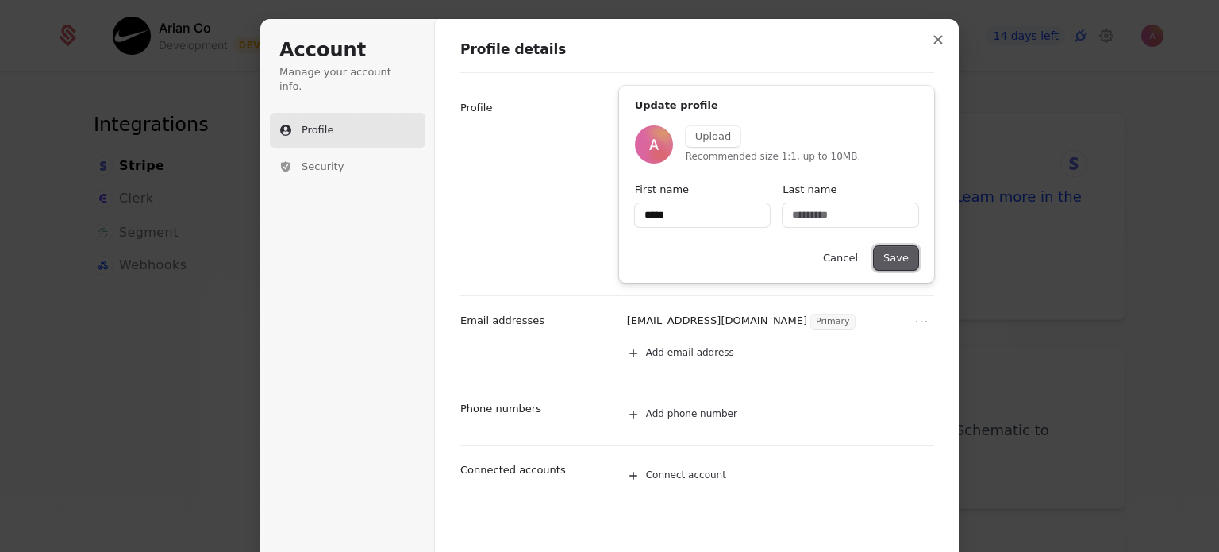
type input "*****"
click at [908, 259] on button "Save" at bounding box center [896, 258] width 44 height 24
type input "*****"
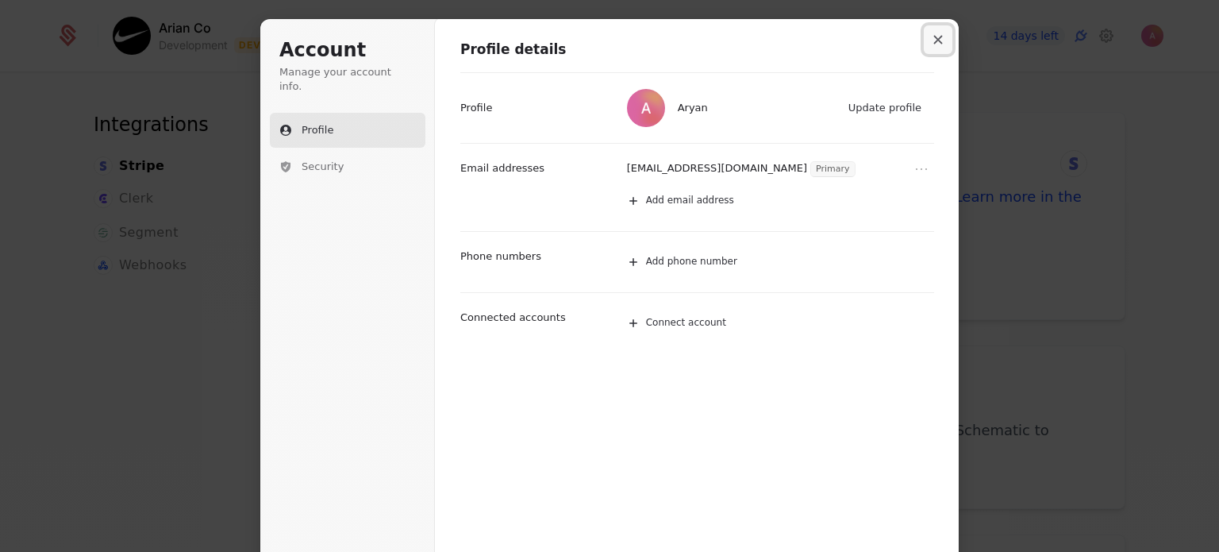
click at [936, 49] on button "Close modal" at bounding box center [938, 39] width 29 height 29
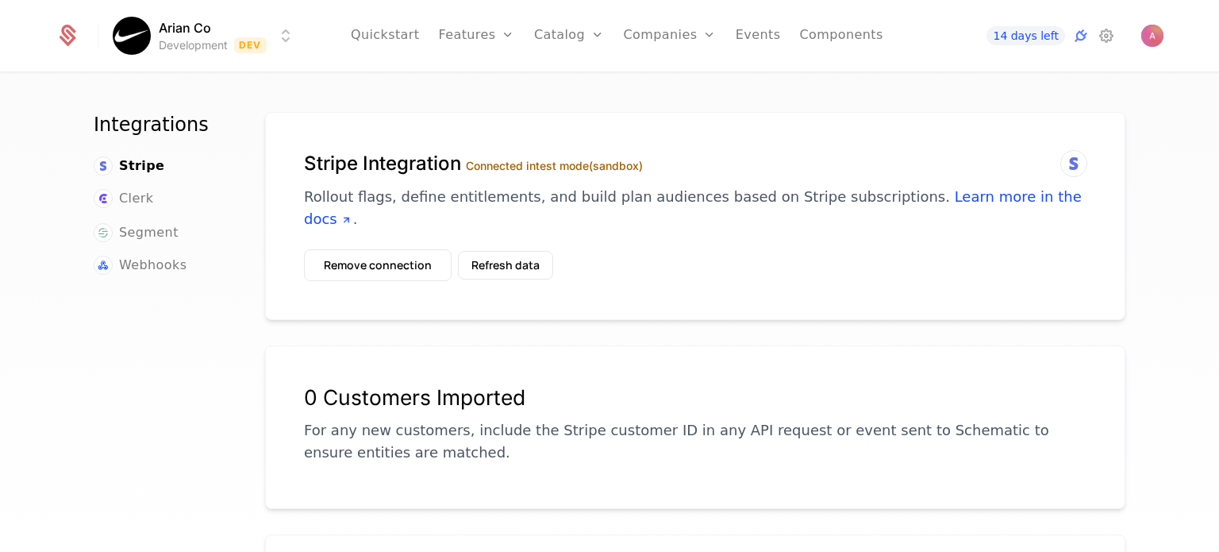
click at [251, 32] on html "Arian Co Development Dev Quickstart Features Features Flags Catalog Plans Add O…" at bounding box center [609, 276] width 1219 height 552
click at [229, 289] on html "Arian Co Development Dev Quickstart Features Features Flags Catalog Plans Add O…" at bounding box center [609, 276] width 1219 height 552
click at [565, 34] on link "Catalog" at bounding box center [569, 35] width 71 height 71
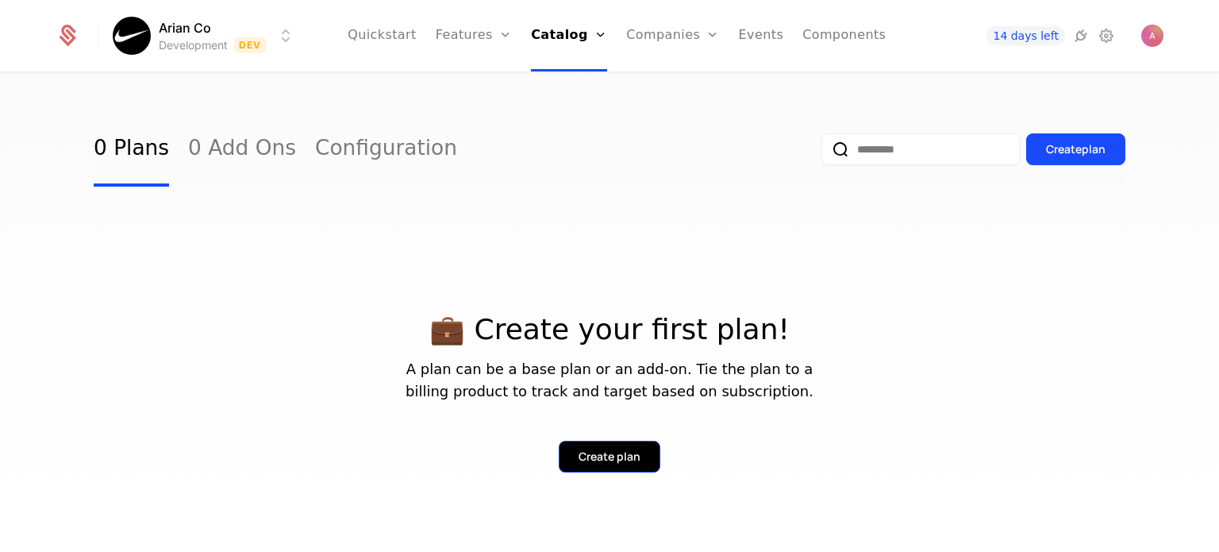
click at [599, 458] on div "Create plan" at bounding box center [610, 456] width 62 height 16
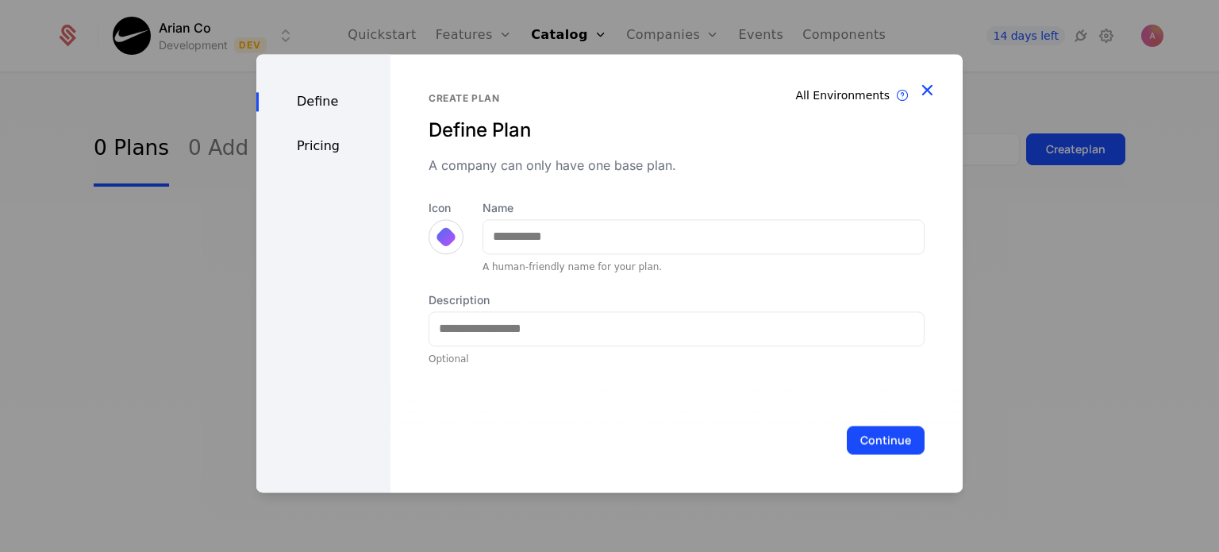
click at [930, 88] on icon "button" at bounding box center [927, 89] width 21 height 21
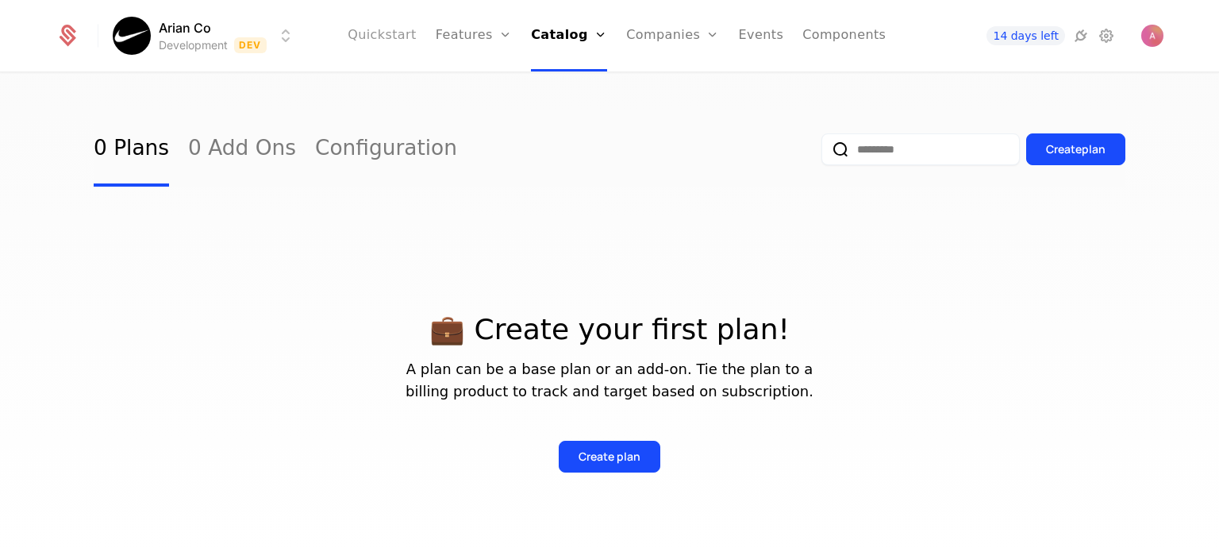
click at [402, 28] on link "Quickstart" at bounding box center [382, 35] width 69 height 71
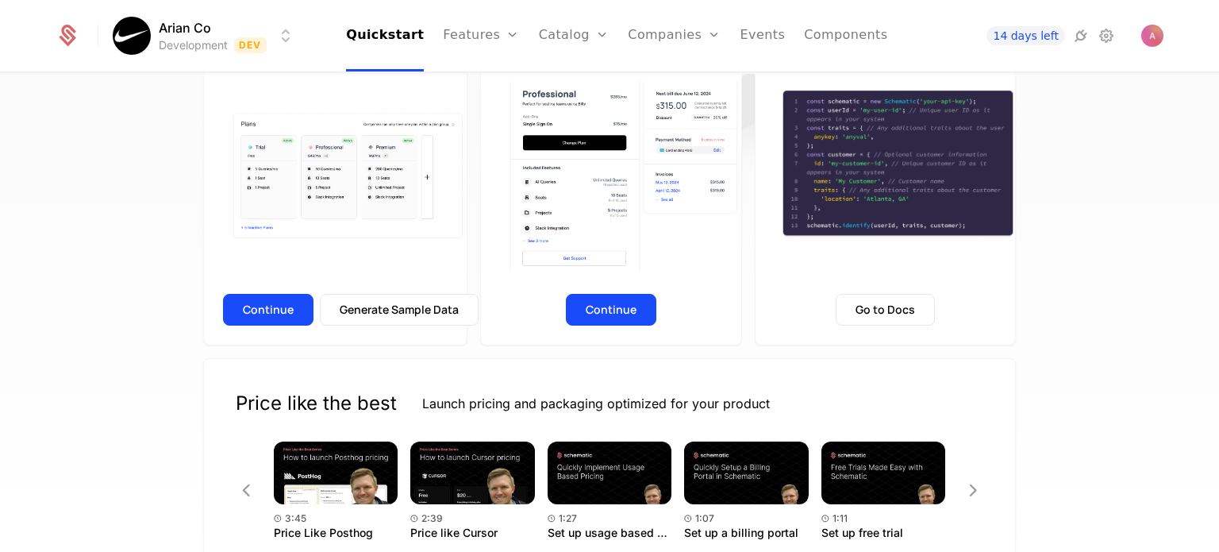
scroll to position [282, 0]
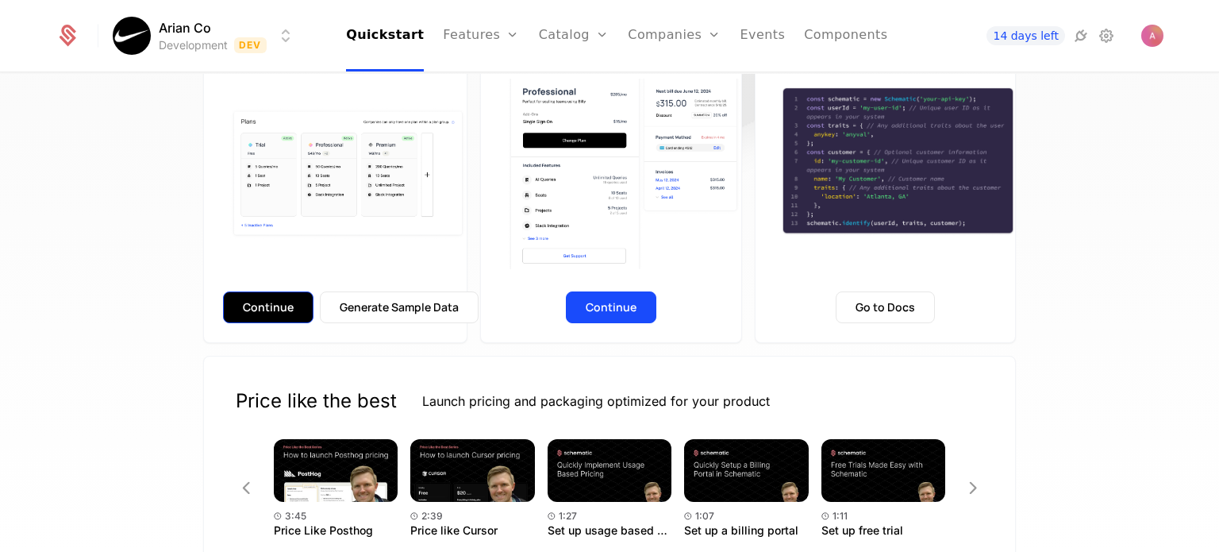
click at [282, 311] on button "Continue" at bounding box center [268, 307] width 90 height 32
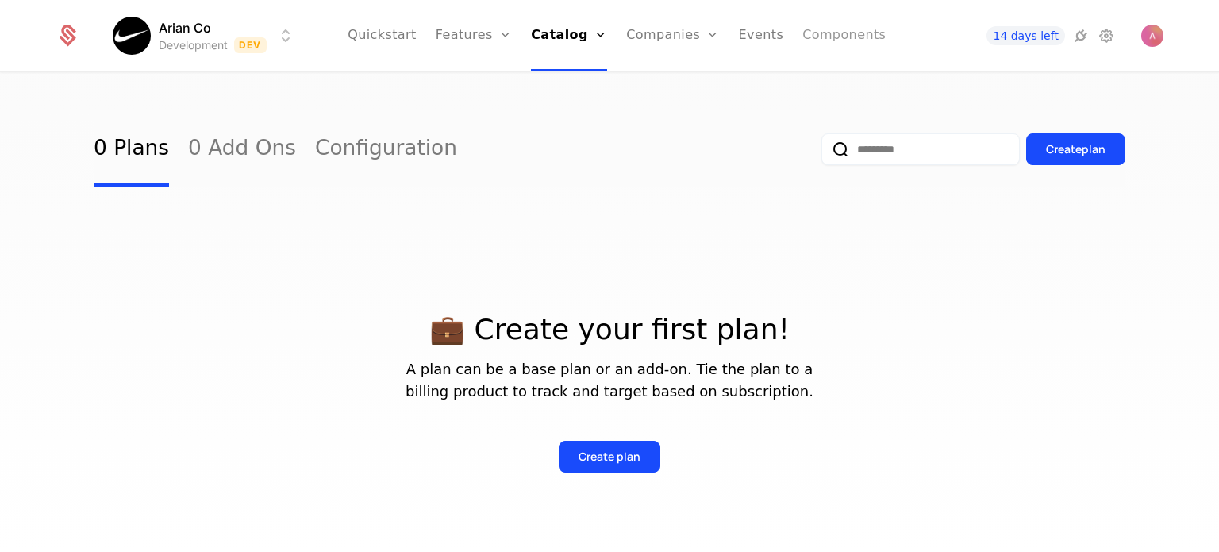
click at [827, 26] on link "Components" at bounding box center [843, 35] width 83 height 71
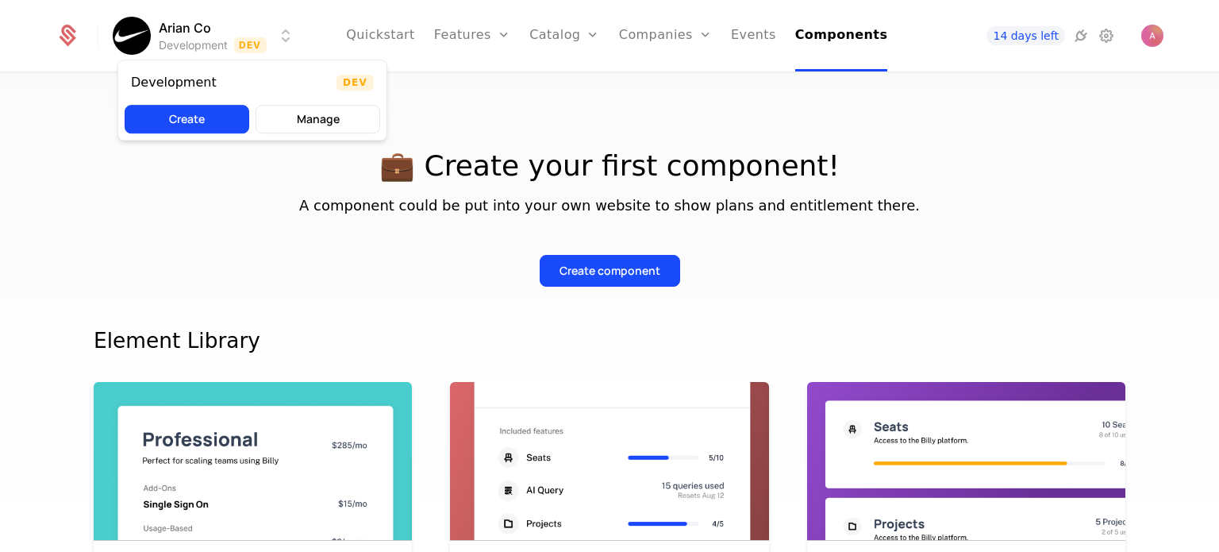
click at [213, 28] on html "Arian Co Development Dev Quickstart Features Features Flags Catalog Plans Add O…" at bounding box center [609, 276] width 1219 height 552
click at [1101, 42] on html "Arian Co Development Dev Quickstart Features Features Flags Catalog Plans Add O…" at bounding box center [609, 276] width 1219 height 552
click at [1101, 42] on icon at bounding box center [1106, 35] width 19 height 19
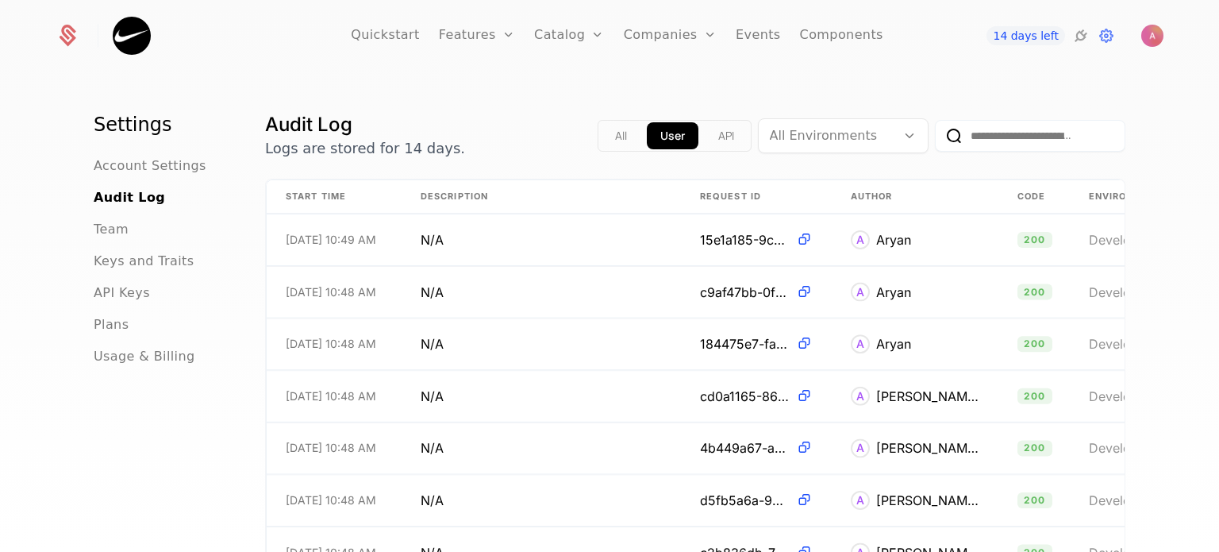
click at [713, 145] on button "API" at bounding box center [726, 135] width 43 height 27
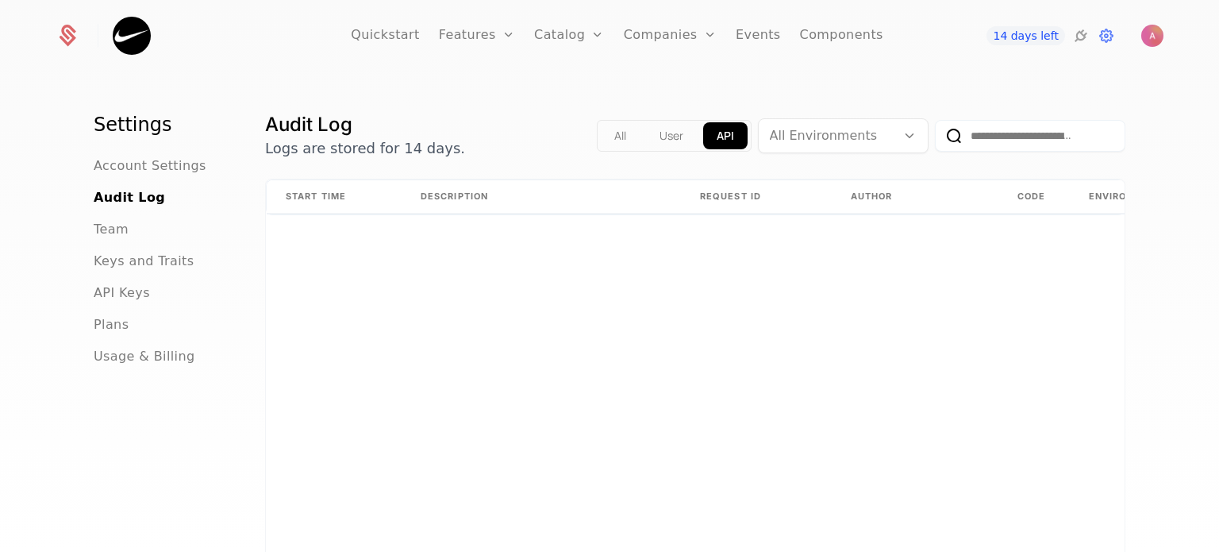
click at [625, 145] on button "All" at bounding box center [620, 135] width 39 height 27
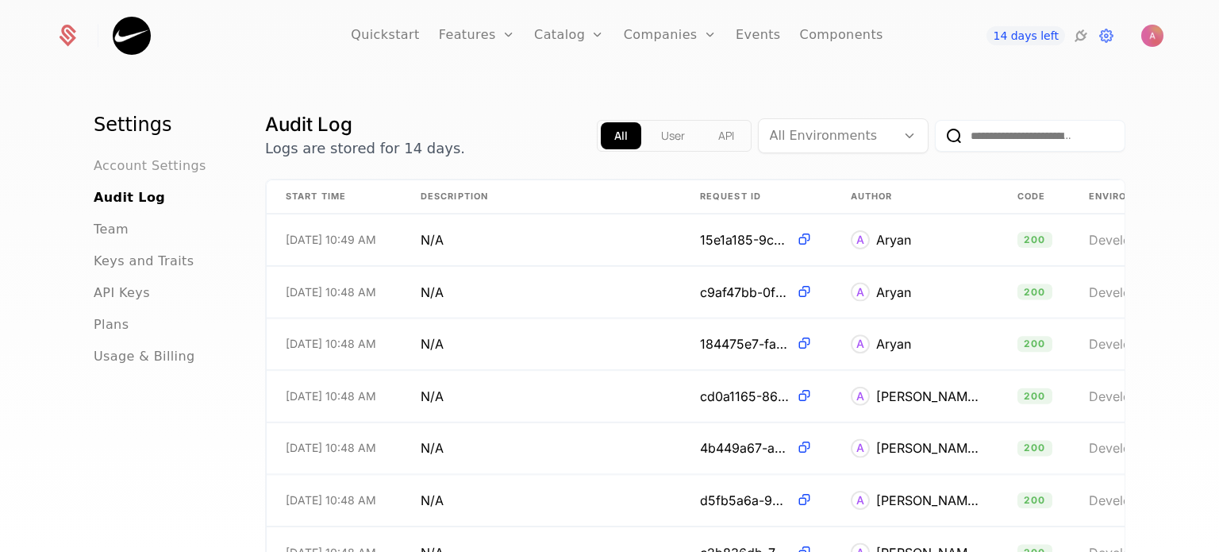
click at [130, 169] on span "Account Settings" at bounding box center [150, 165] width 113 height 19
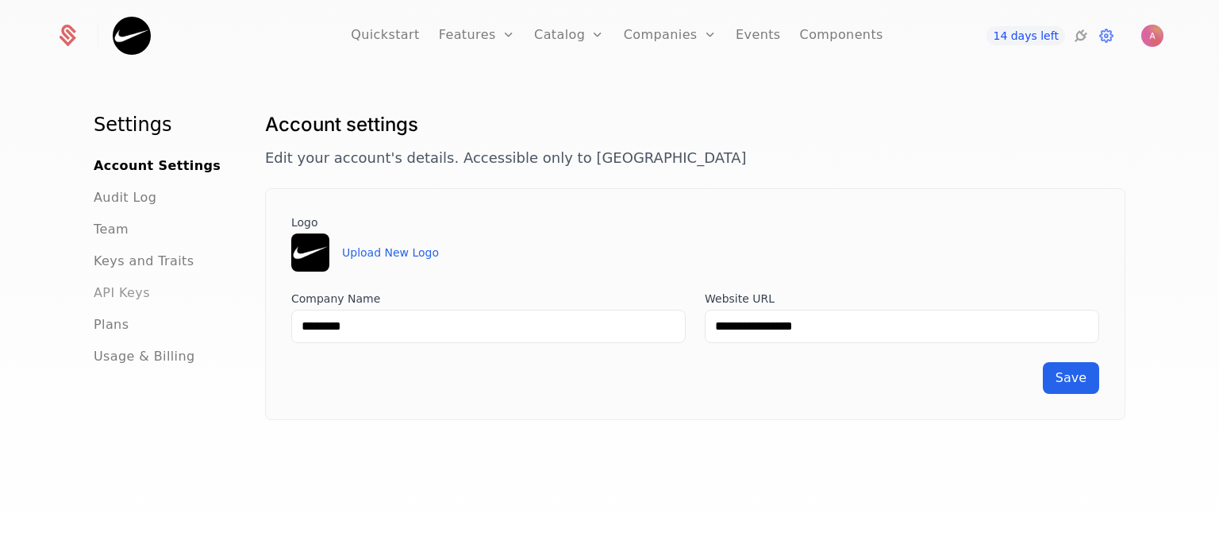
click at [133, 294] on span "API Keys" at bounding box center [122, 292] width 56 height 19
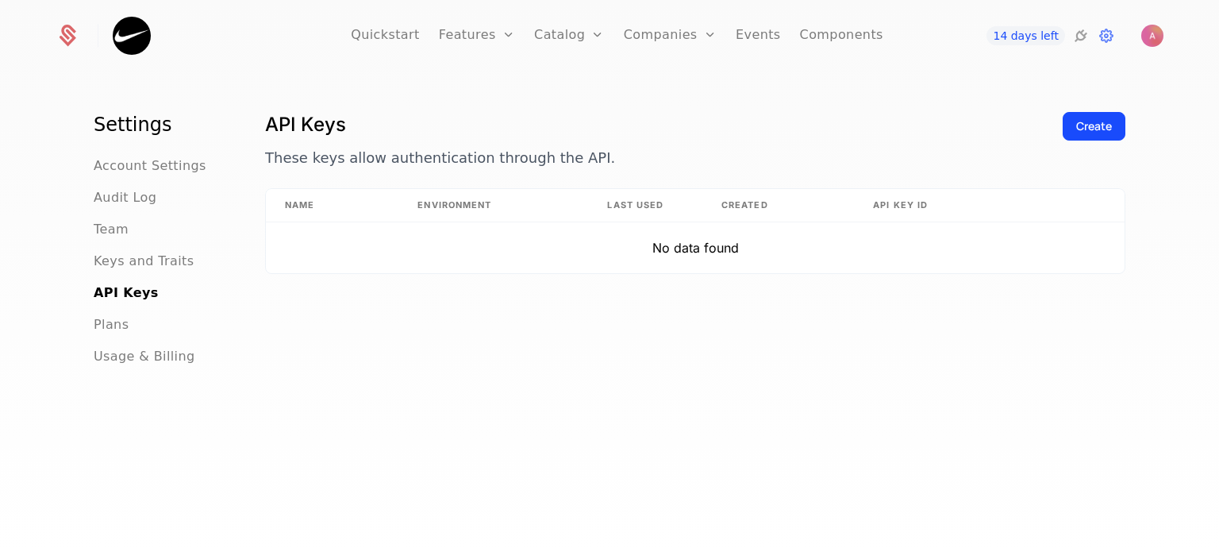
click at [107, 336] on ul "Account Settings Audit Log Team Keys and Traits API Keys Plans Usage & Billing" at bounding box center [160, 261] width 133 height 210
click at [108, 329] on span "Plans" at bounding box center [111, 324] width 35 height 19
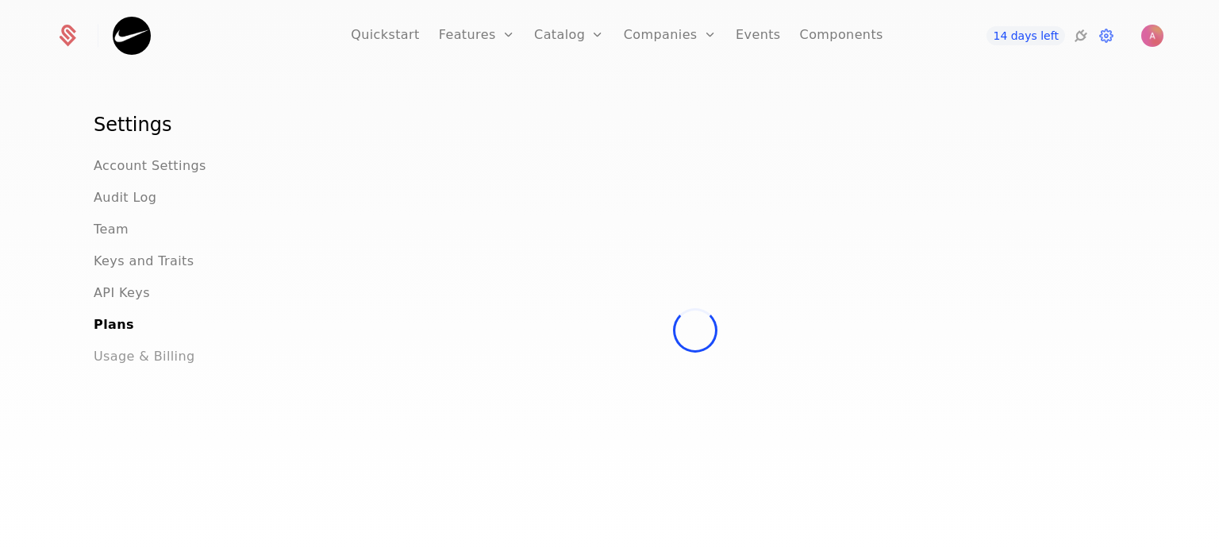
click at [117, 360] on span "Usage & Billing" at bounding box center [145, 356] width 102 height 19
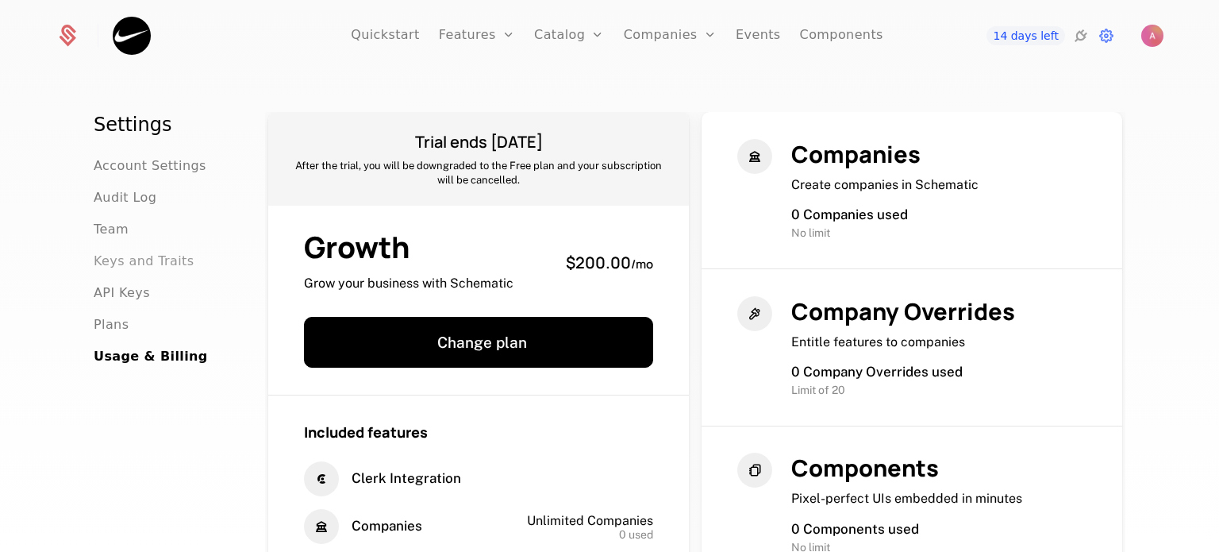
click at [120, 261] on span "Keys and Traits" at bounding box center [144, 261] width 100 height 19
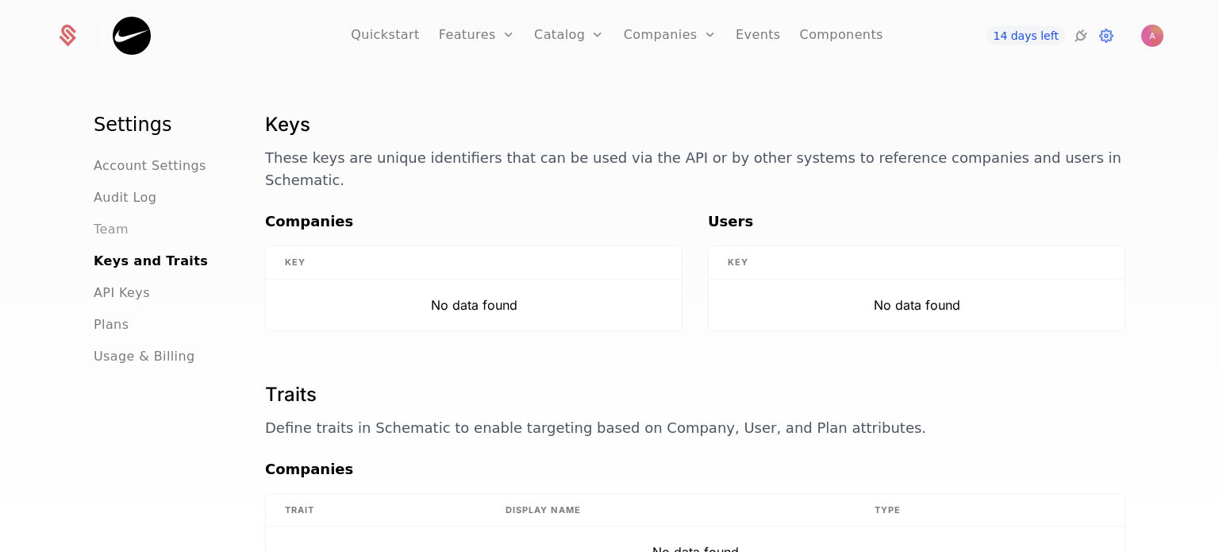
click at [113, 234] on span "Team" at bounding box center [111, 229] width 35 height 19
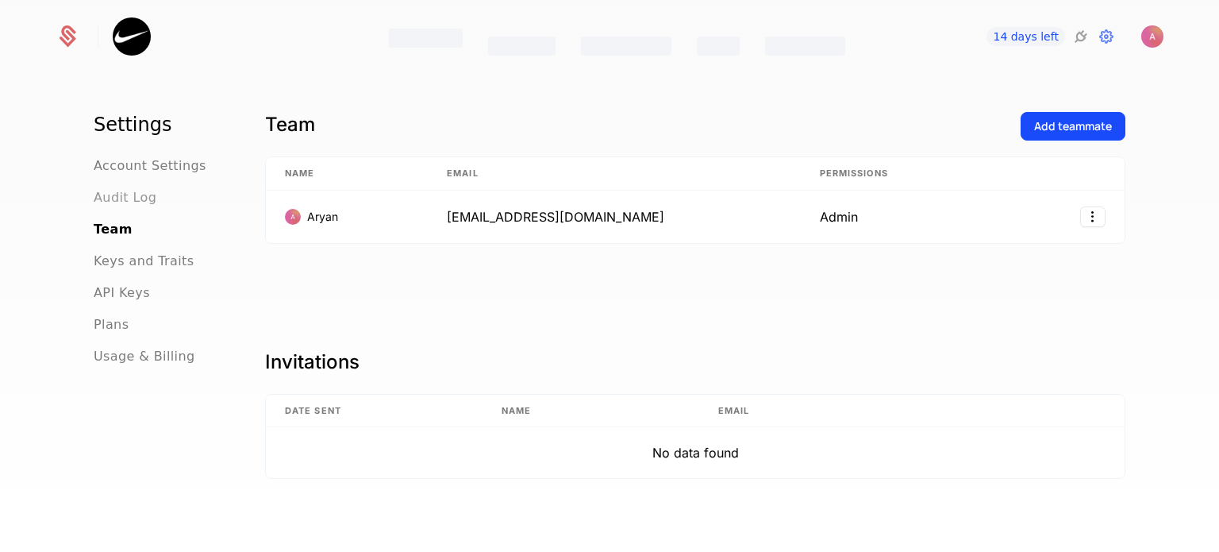
click at [113, 200] on span "Audit Log" at bounding box center [125, 197] width 63 height 19
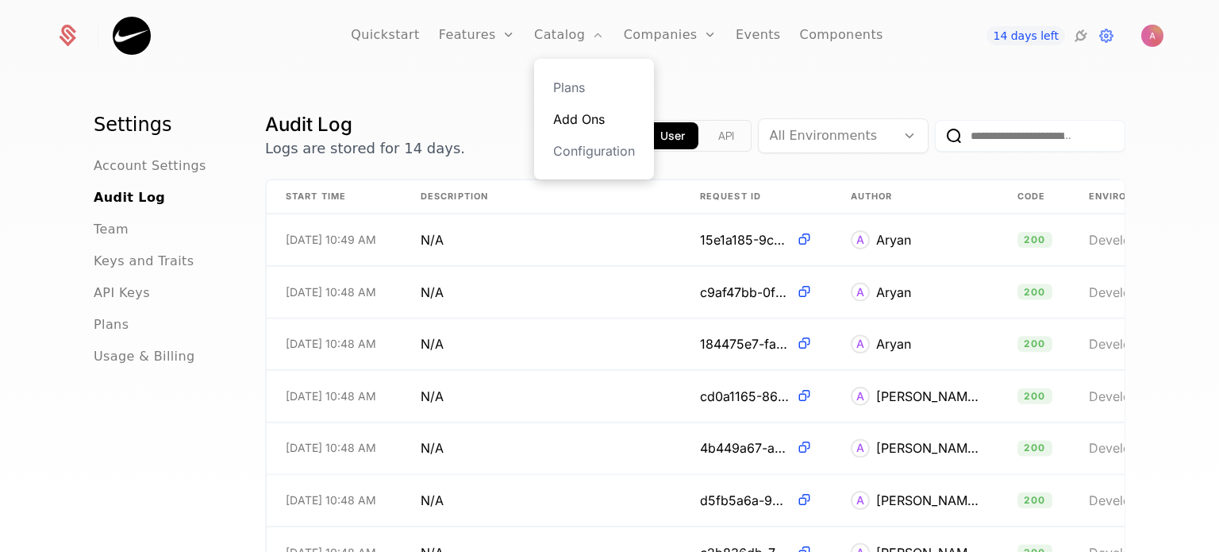
click at [571, 126] on link "Add Ons" at bounding box center [594, 119] width 82 height 19
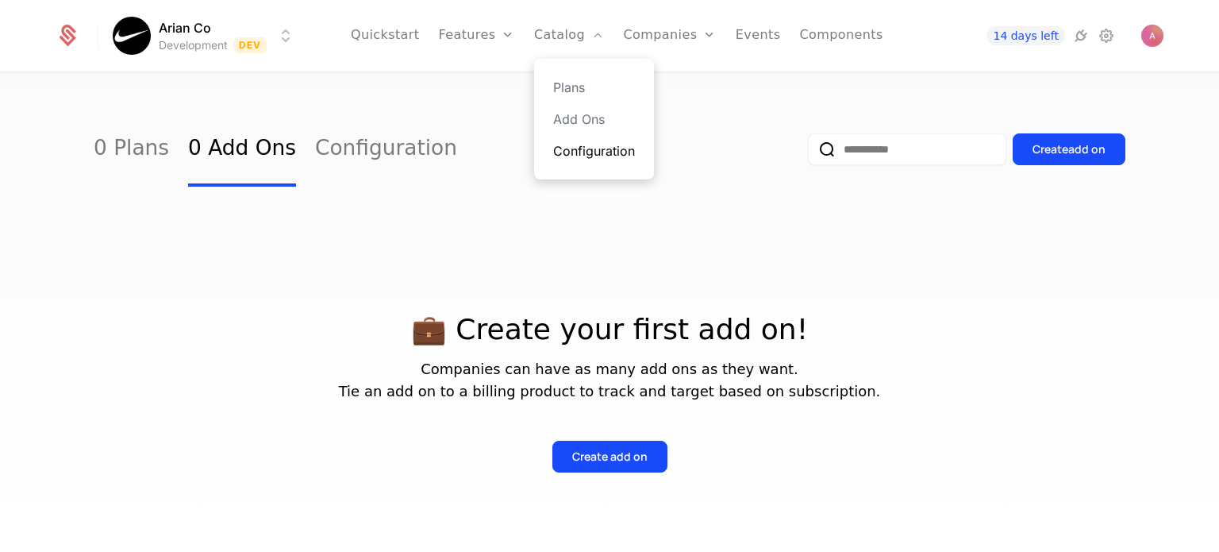
click at [579, 150] on link "Configuration" at bounding box center [594, 150] width 82 height 19
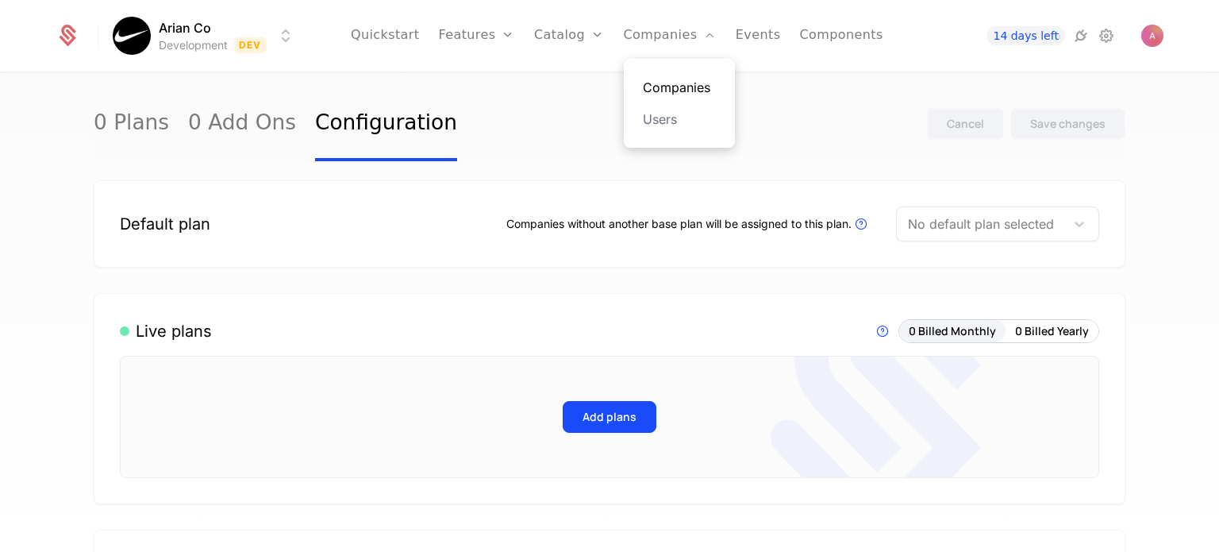
click at [662, 86] on link "Companies" at bounding box center [679, 87] width 73 height 19
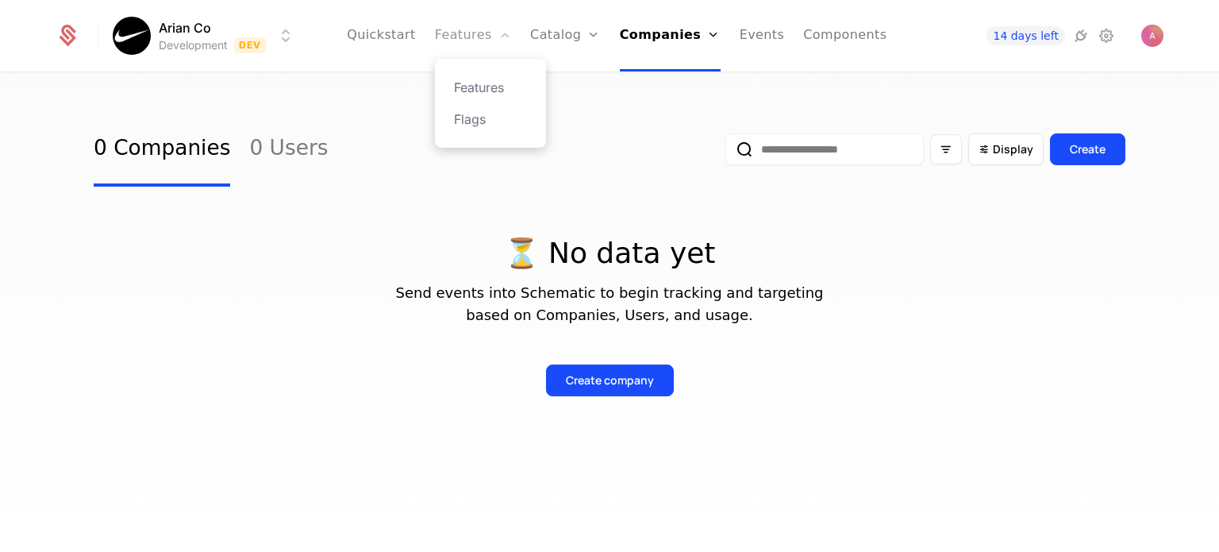
click at [485, 51] on link "Features" at bounding box center [473, 35] width 76 height 71
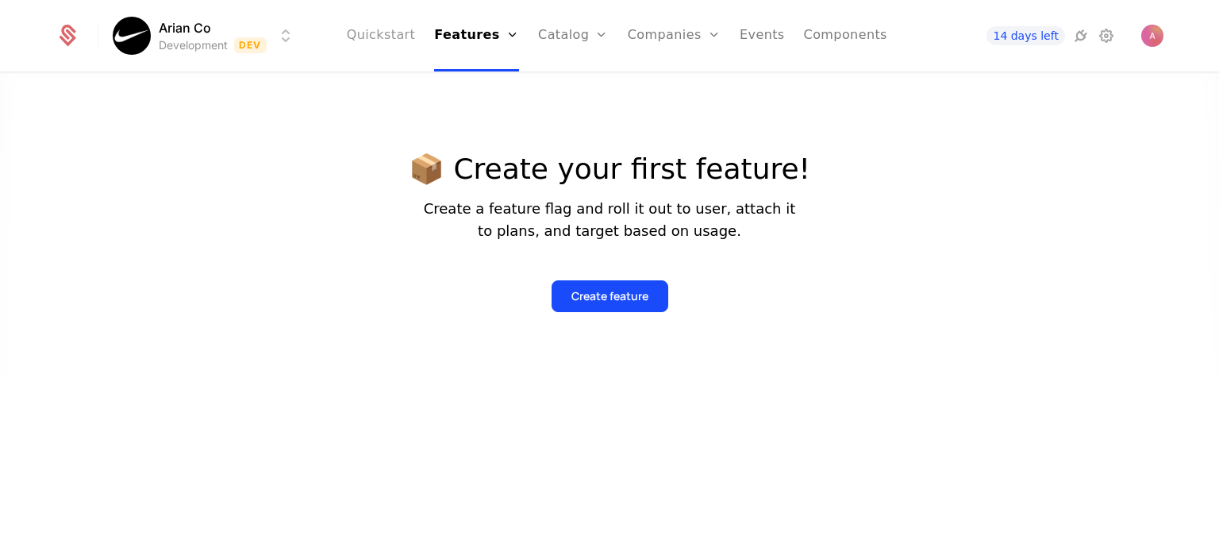
click at [405, 47] on link "Quickstart" at bounding box center [381, 35] width 69 height 71
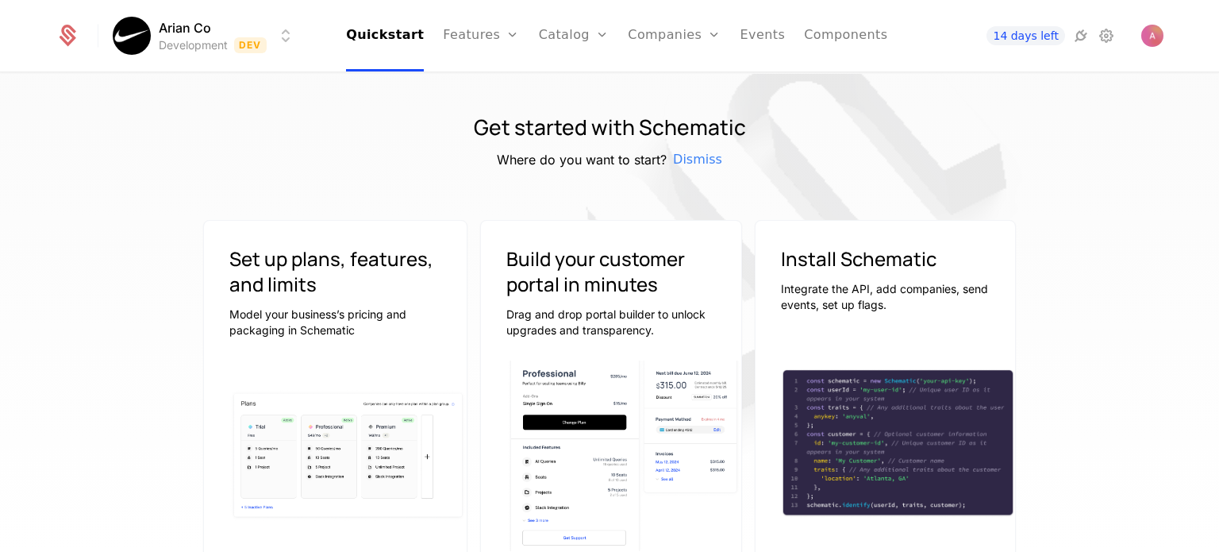
scroll to position [365, 0]
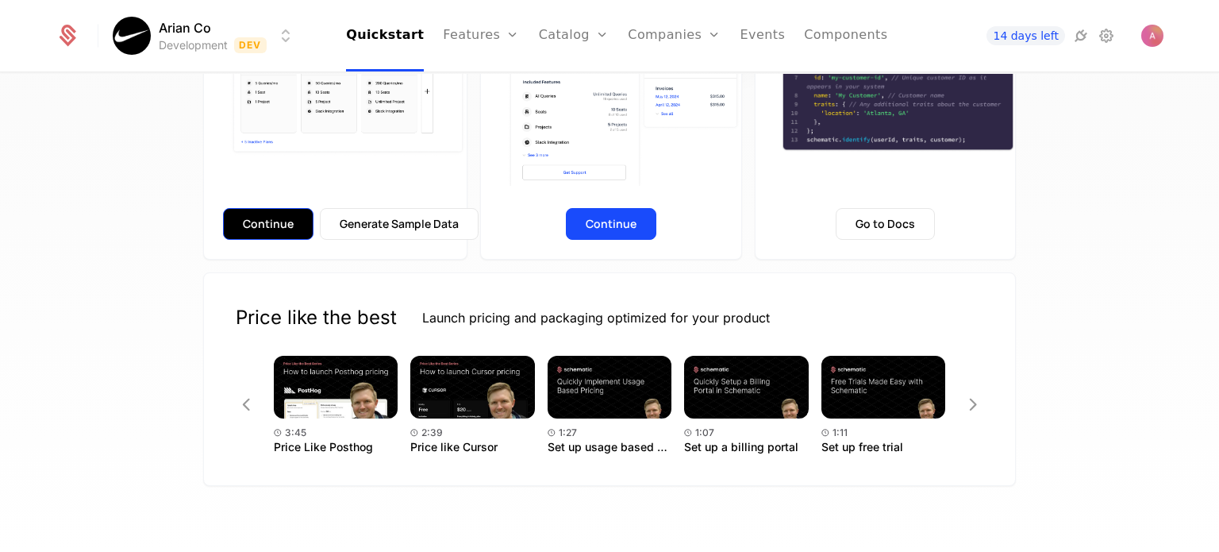
click at [273, 229] on button "Continue" at bounding box center [268, 224] width 90 height 32
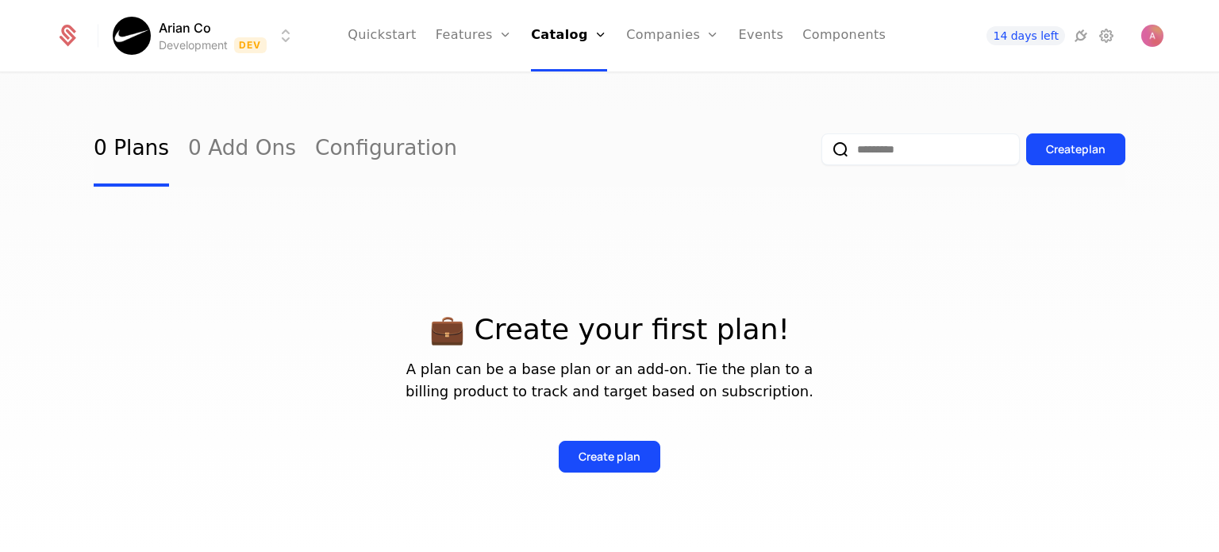
scroll to position [89, 0]
